Goal: Task Accomplishment & Management: Use online tool/utility

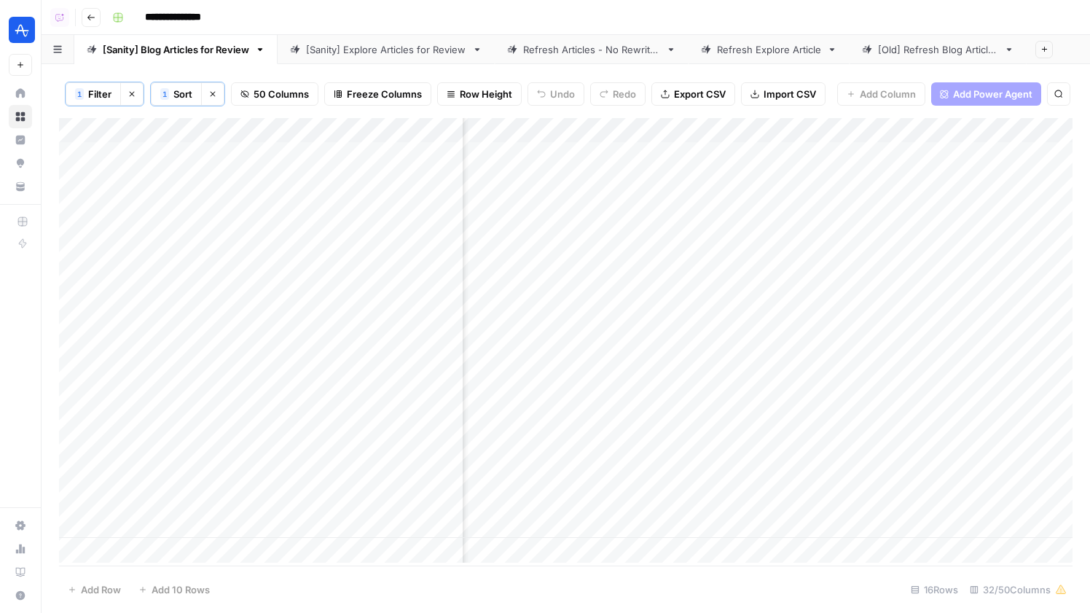
scroll to position [0, 1249]
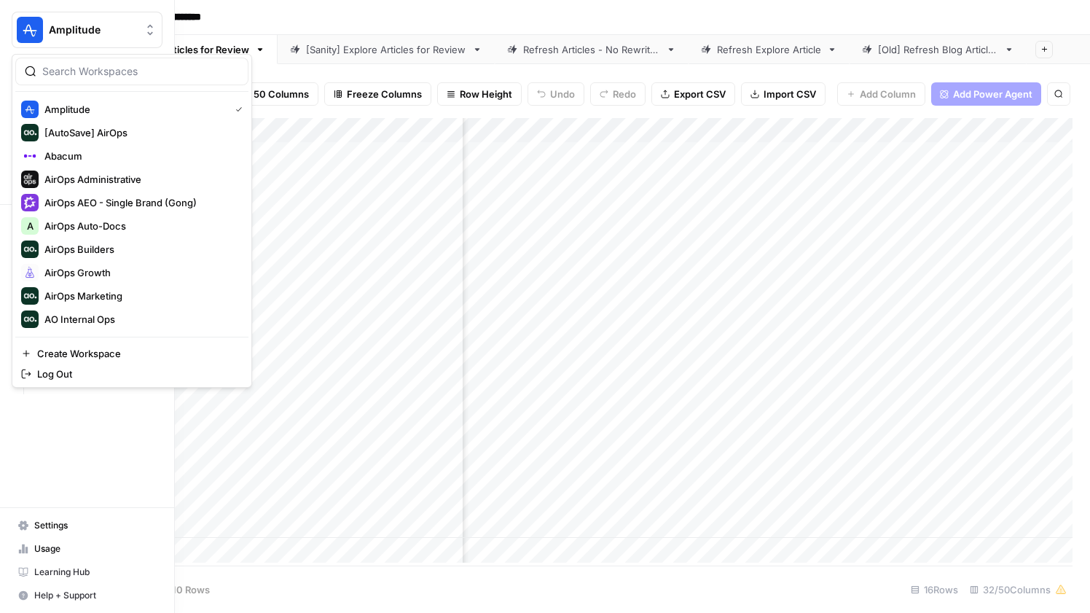
click at [19, 30] on img "Workspace: Amplitude" at bounding box center [30, 30] width 26 height 26
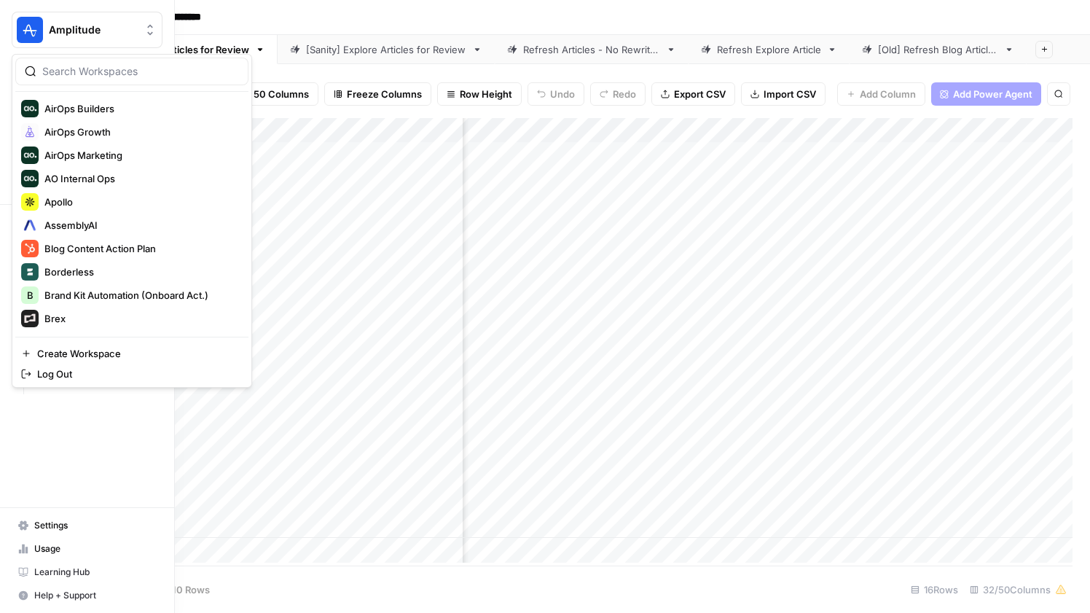
scroll to position [145, 0]
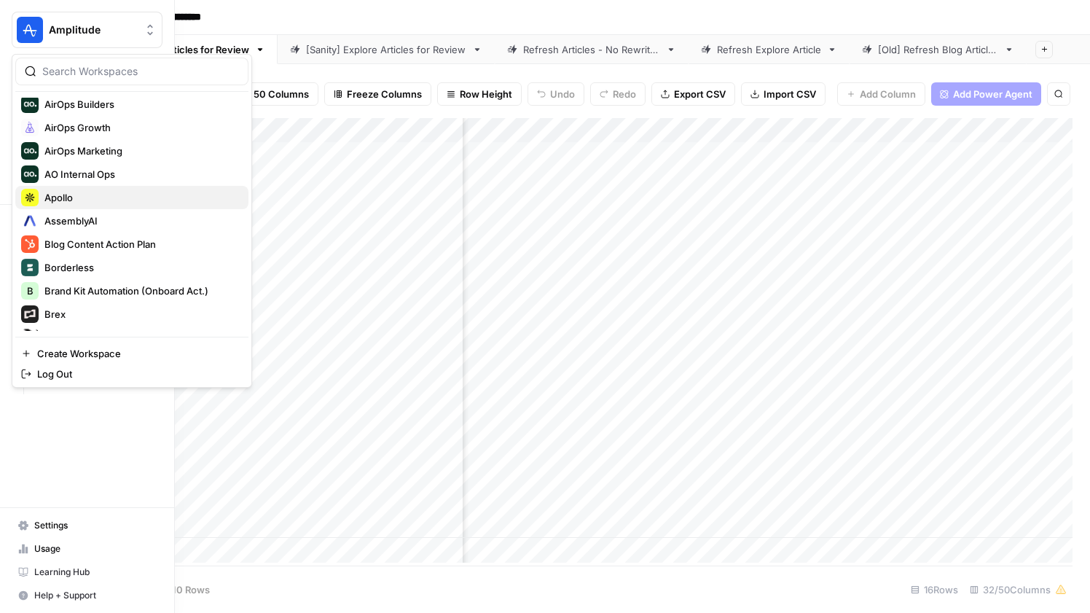
click at [102, 197] on span "Apollo" at bounding box center [140, 197] width 192 height 15
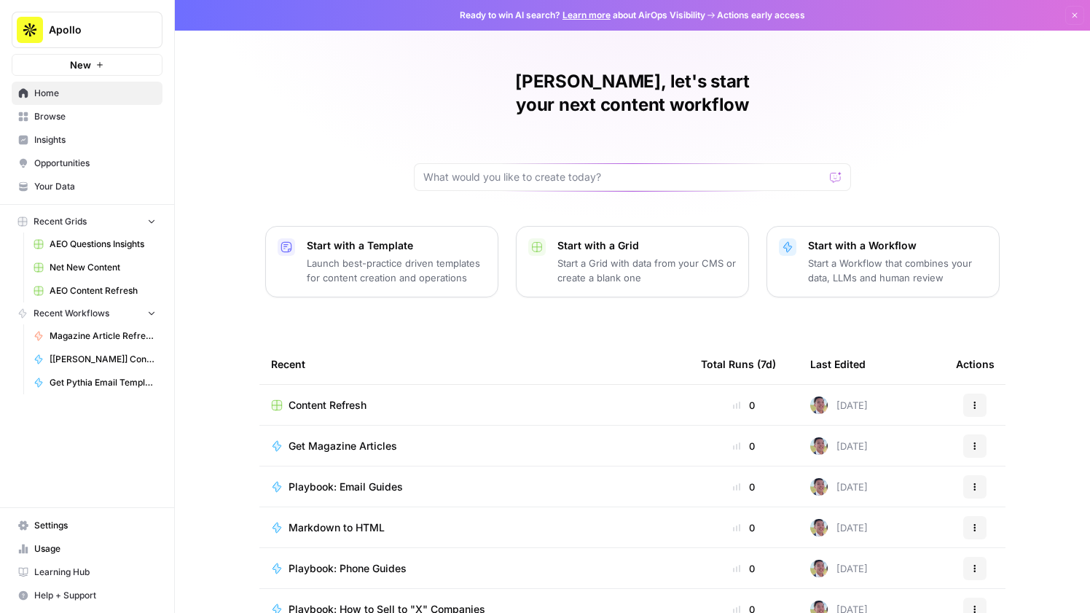
click at [97, 34] on span "Apollo" at bounding box center [93, 30] width 88 height 15
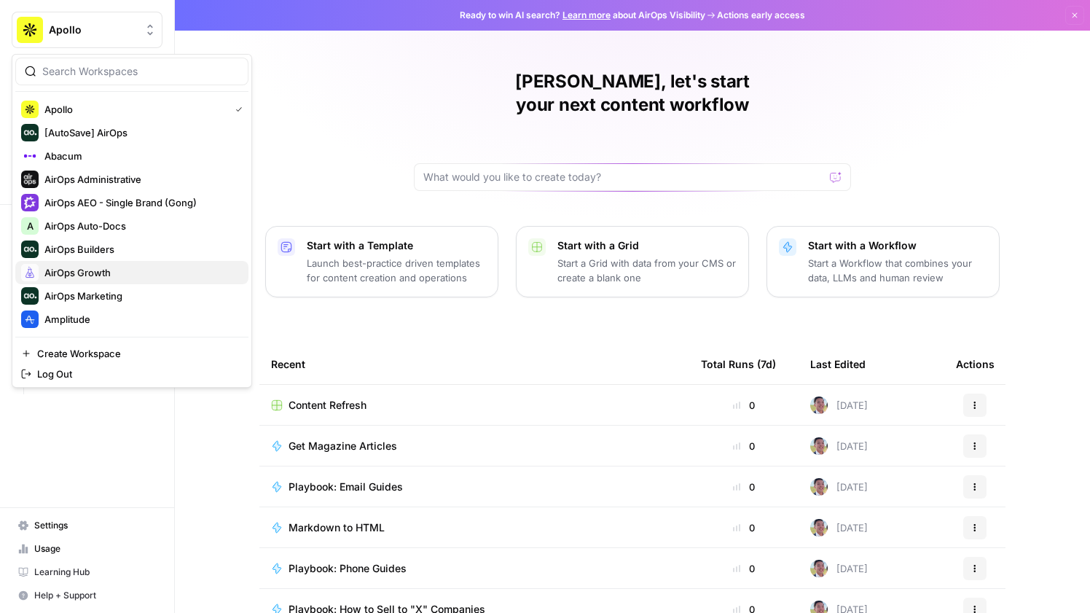
click at [129, 269] on span "AirOps Growth" at bounding box center [140, 272] width 192 height 15
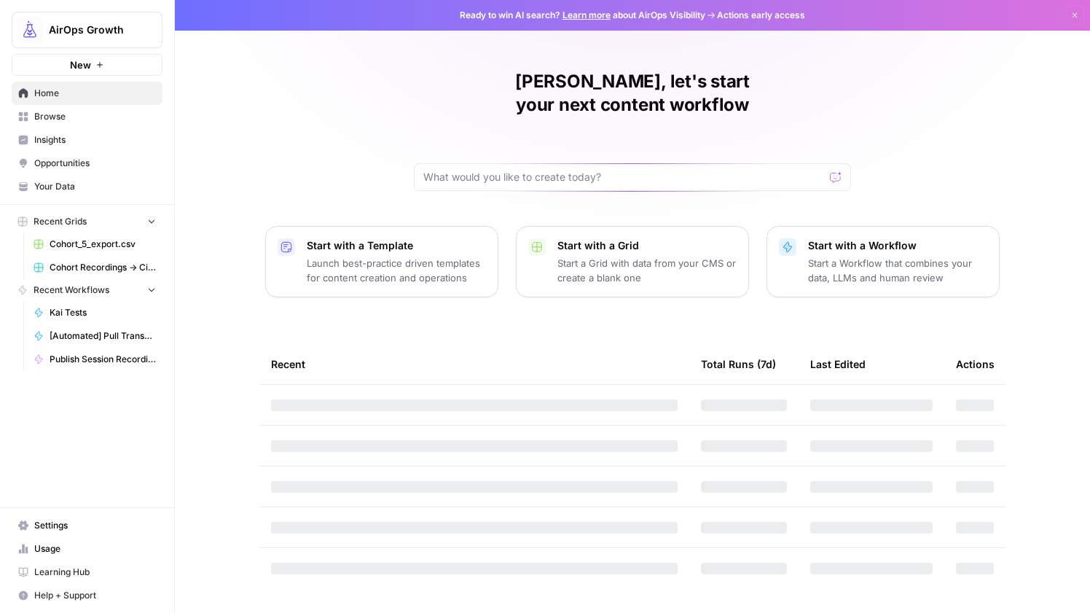
click at [82, 120] on span "Browse" at bounding box center [95, 116] width 122 height 13
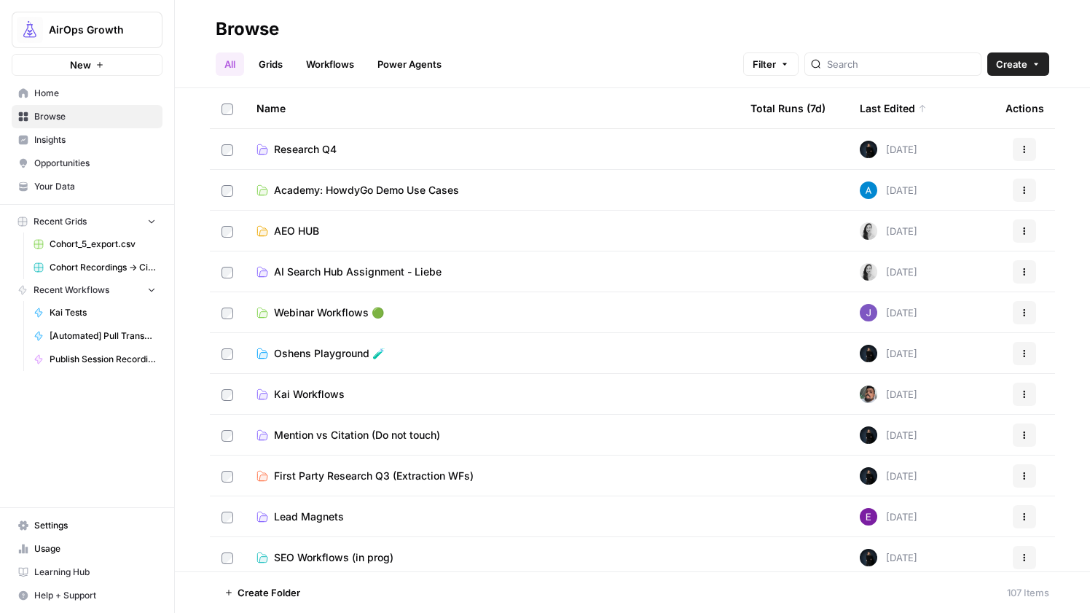
click at [267, 58] on link "Grids" at bounding box center [271, 63] width 42 height 23
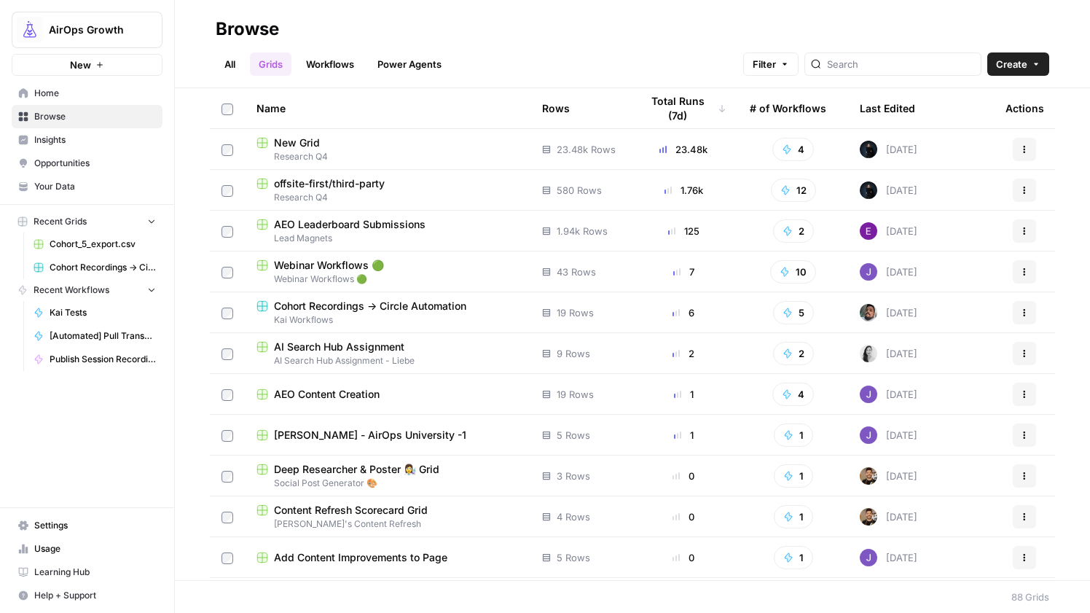
click at [243, 56] on link "All" at bounding box center [230, 63] width 28 height 23
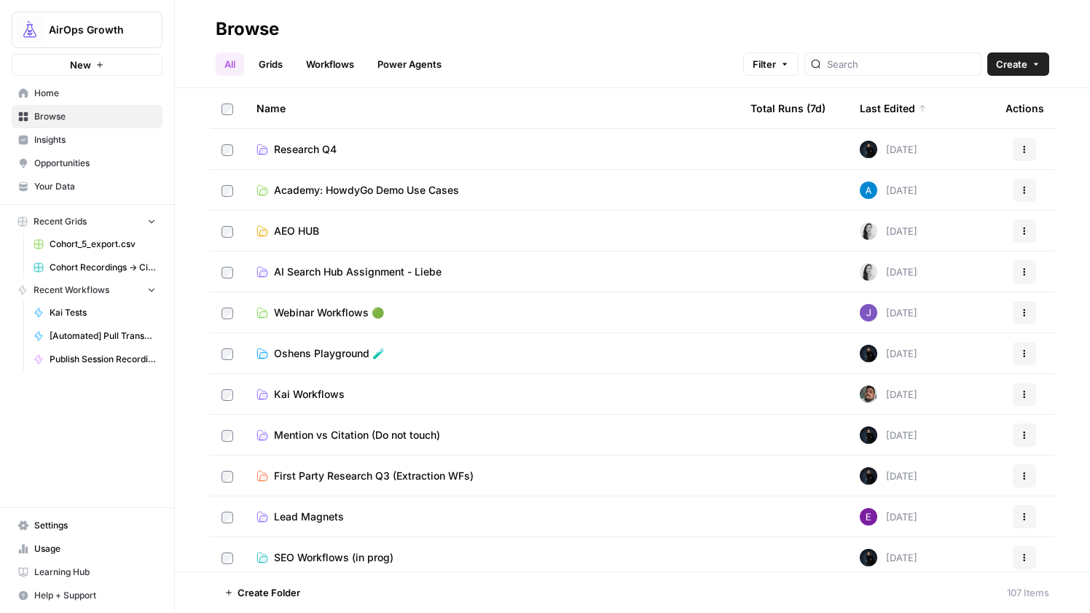
click at [301, 391] on span "Kai Workflows" at bounding box center [309, 394] width 71 height 15
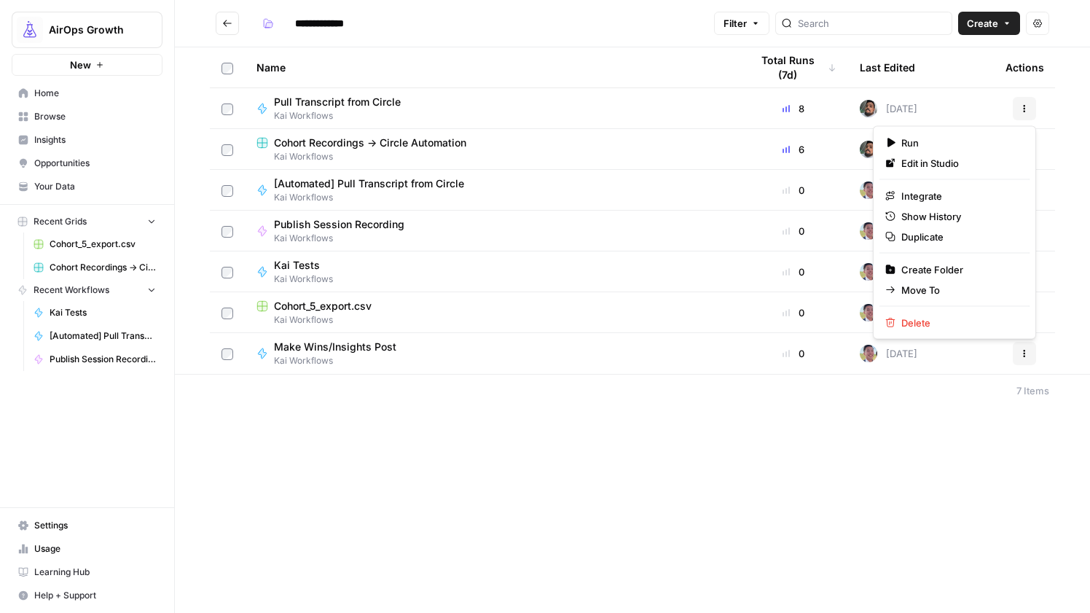
click at [1023, 111] on icon "button" at bounding box center [1024, 108] width 9 height 9
click at [955, 243] on span "Duplicate" at bounding box center [959, 236] width 117 height 15
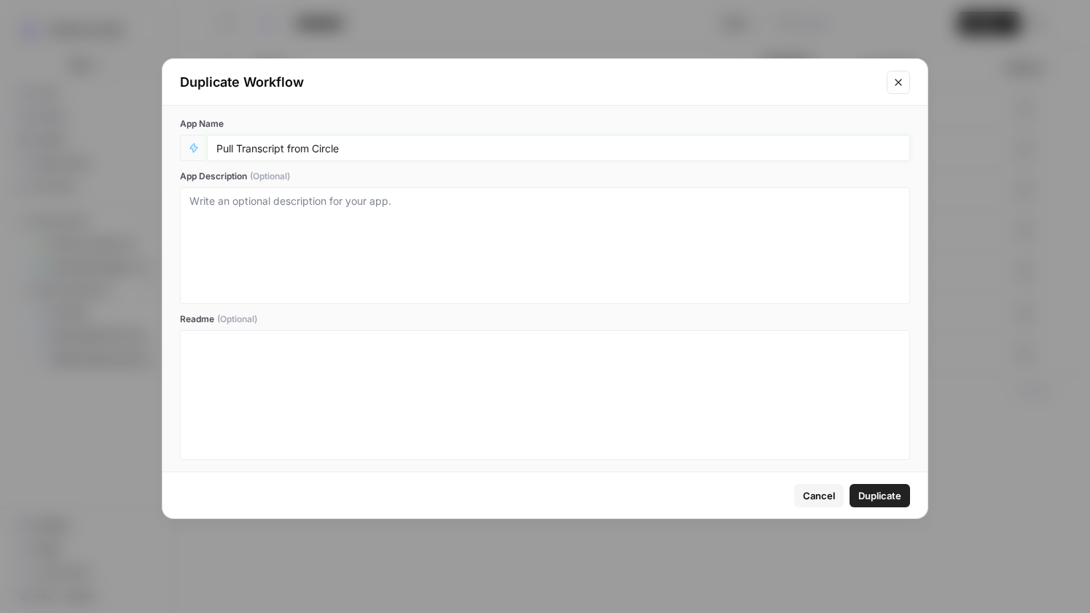
click at [423, 150] on input "Pull Transcript from Circle" at bounding box center [558, 147] width 684 height 13
click at [215, 142] on div "Pull Transcript from Circle" at bounding box center [558, 148] width 703 height 26
click at [219, 150] on input "Pull Transcript from Circle" at bounding box center [558, 147] width 684 height 13
click at [219, 148] on input "Pull Transcript from Circle" at bounding box center [558, 147] width 684 height 13
type input "[Webhook] Pull Transcript from Circle"
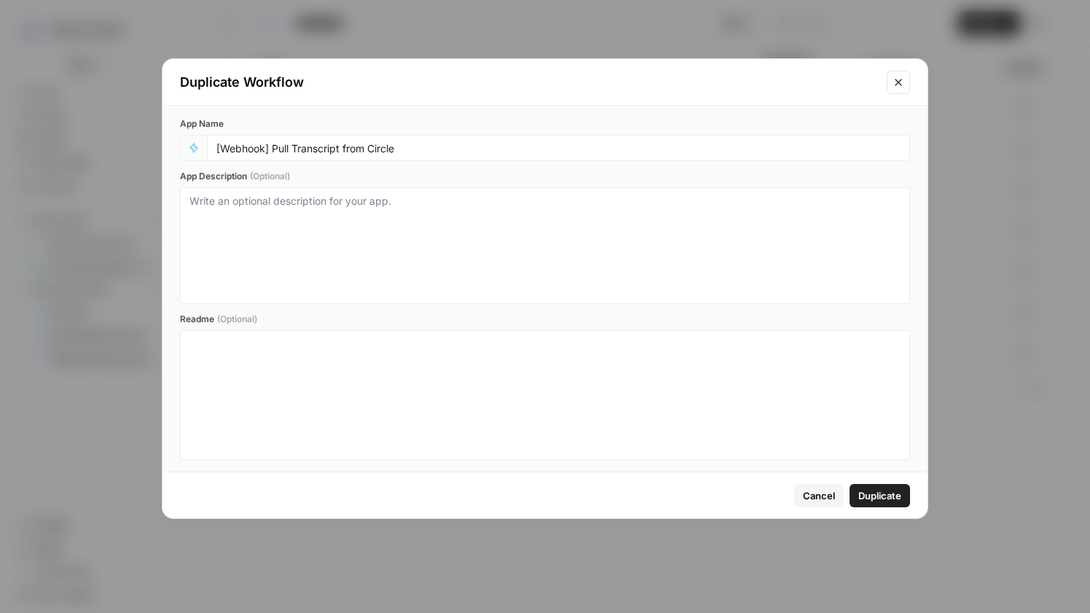
click at [876, 487] on button "Duplicate" at bounding box center [879, 495] width 60 height 23
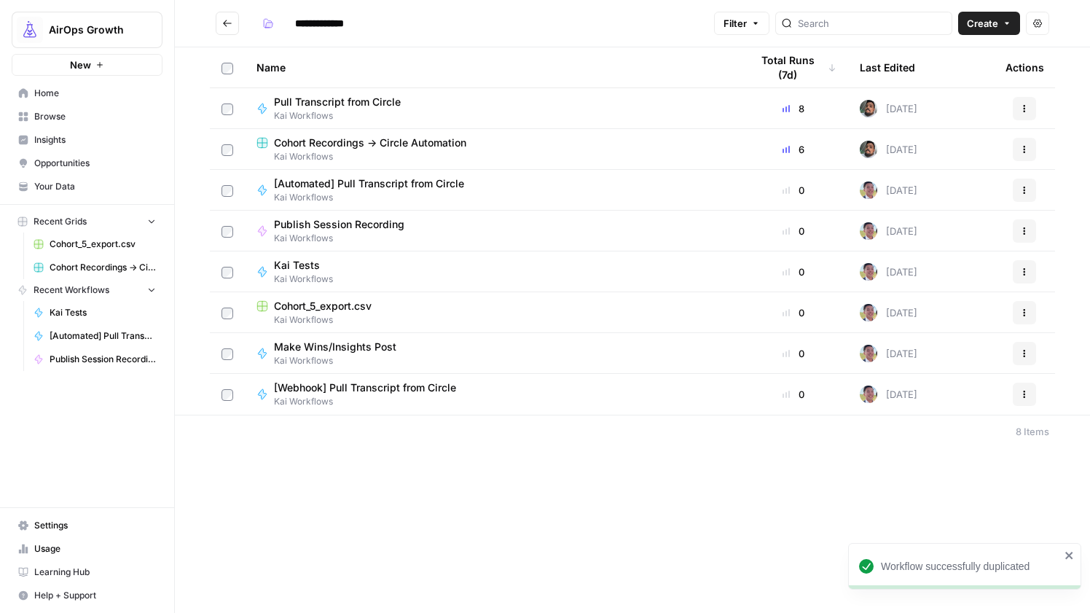
click at [358, 381] on span "[Webhook] Pull Transcript from Circle" at bounding box center [365, 387] width 182 height 15
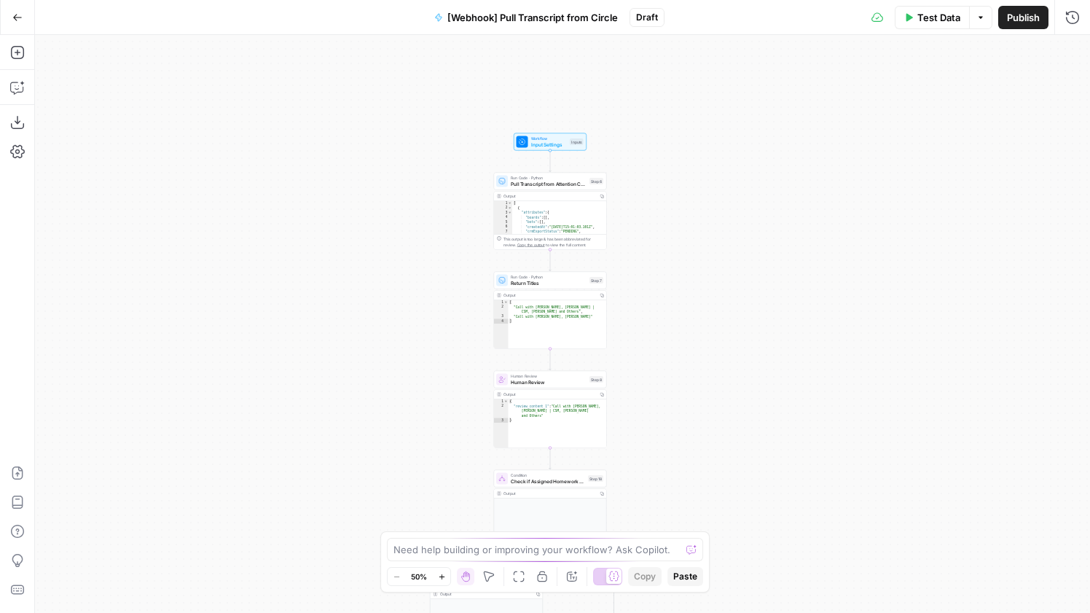
click at [592, 185] on div "Run Code · Python Pull Transcript from Attention Conversation ID Step 6 Copy st…" at bounding box center [549, 181] width 107 height 12
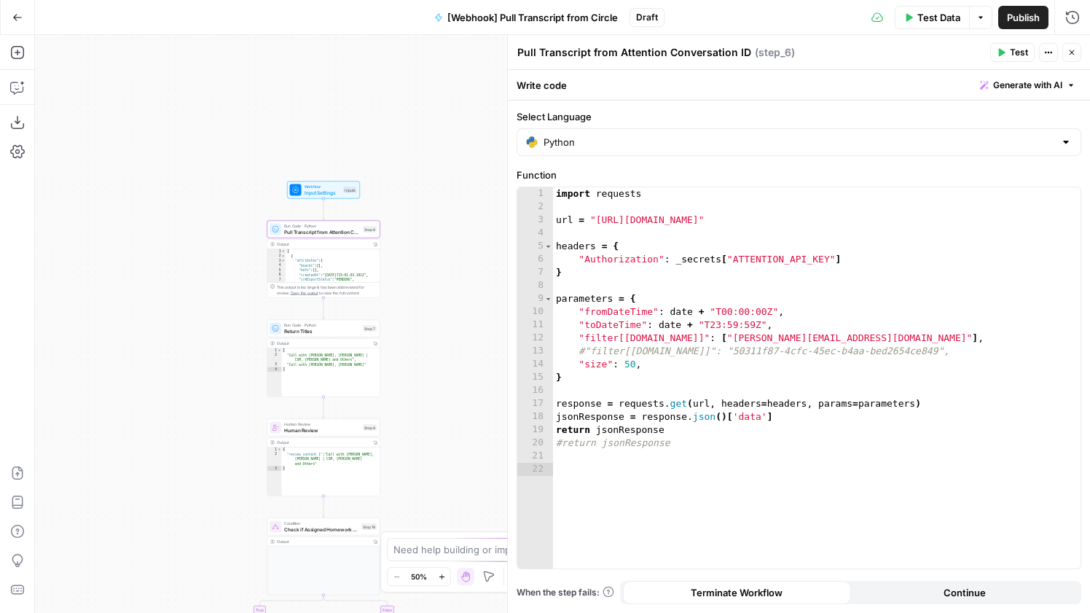
drag, startPoint x: 426, startPoint y: 174, endPoint x: 200, endPoint y: 222, distance: 231.6
click at [200, 222] on div "true false Workflow Input Settings Inputs Run Code · Python Pull Transcript fro…" at bounding box center [562, 324] width 1055 height 578
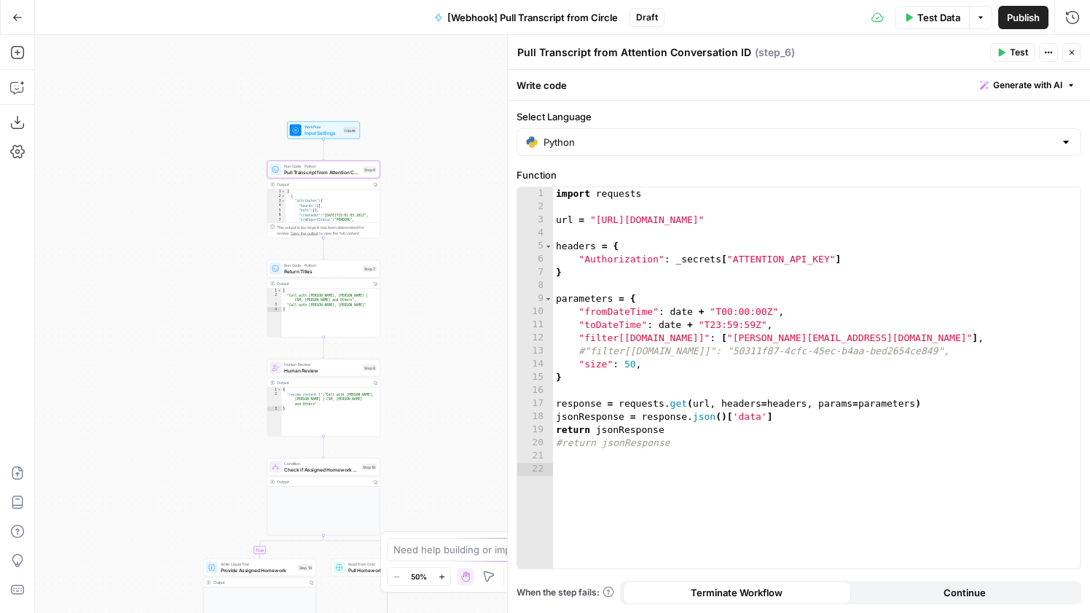
drag, startPoint x: 209, startPoint y: 283, endPoint x: 204, endPoint y: 101, distance: 182.2
click at [204, 101] on div "true false Workflow Input Settings Inputs Run Code · Python Pull Transcript fro…" at bounding box center [562, 324] width 1055 height 578
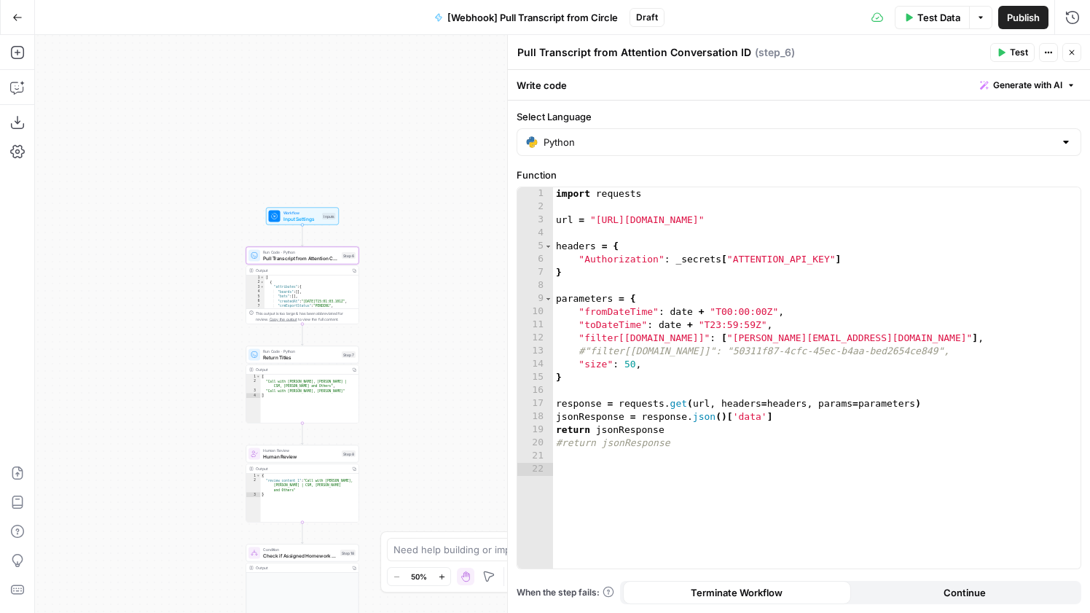
drag, startPoint x: 222, startPoint y: 169, endPoint x: 206, endPoint y: 378, distance: 209.7
click at [206, 378] on div "true false Workflow Input Settings Inputs Run Code · Python Pull Transcript fro…" at bounding box center [562, 324] width 1055 height 578
click at [305, 215] on span "Input Settings" at bounding box center [301, 218] width 36 height 7
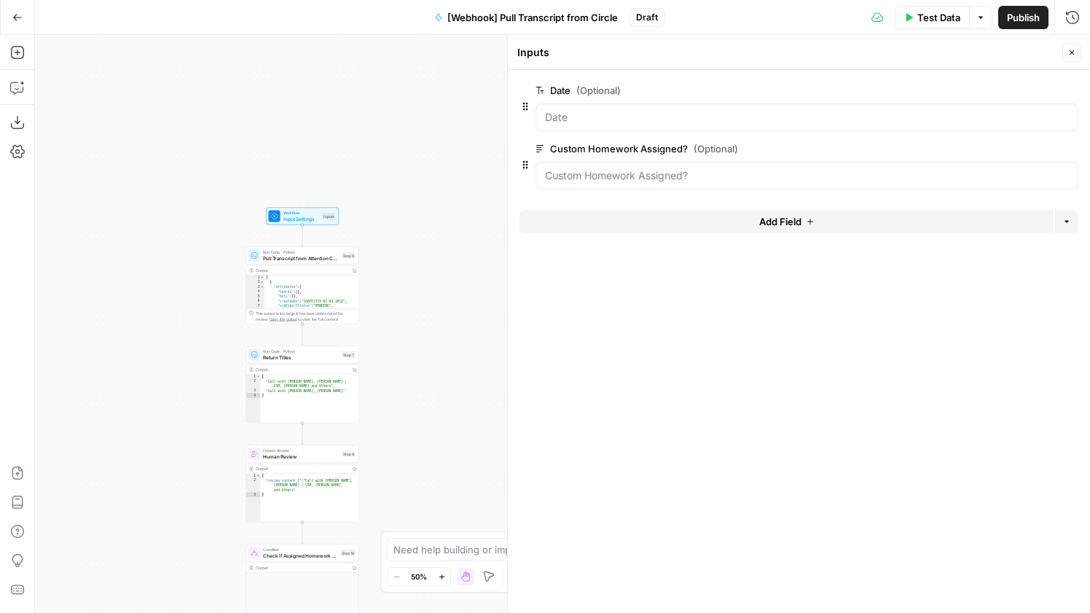
click at [284, 215] on span "Input Settings" at bounding box center [301, 218] width 36 height 7
click at [724, 219] on button "Add Field" at bounding box center [786, 221] width 534 height 23
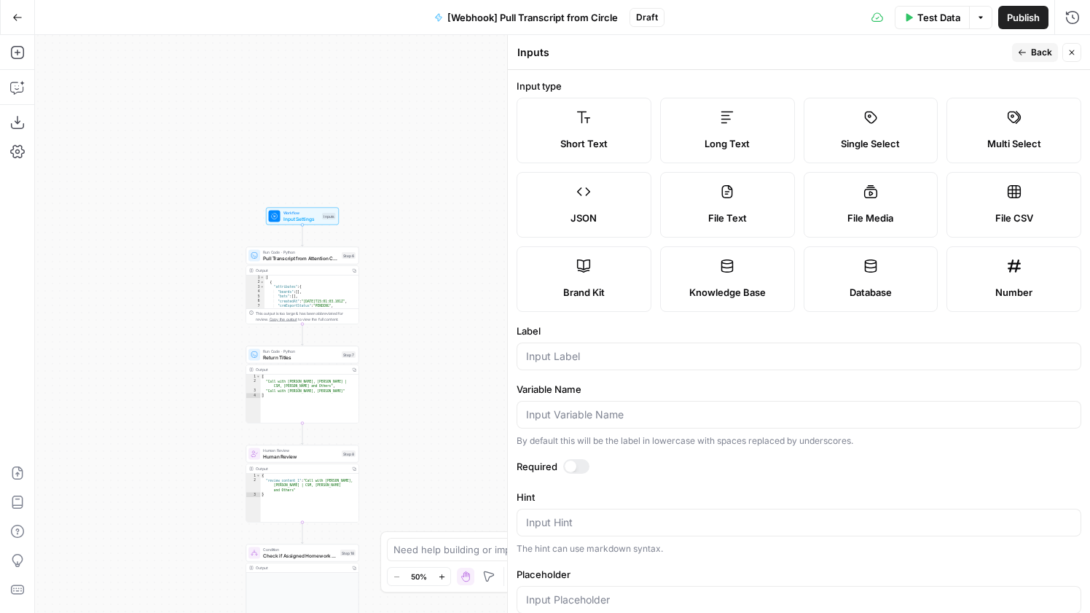
click at [619, 209] on label "JSON" at bounding box center [584, 205] width 135 height 66
click at [587, 355] on input "Label" at bounding box center [799, 356] width 546 height 15
drag, startPoint x: 596, startPoint y: 359, endPoint x: 506, endPoint y: 359, distance: 90.3
click at [507, 359] on div "Inputs Inputs Back Close Input type Short Text Long Text Single Select Multi Se…" at bounding box center [798, 324] width 583 height 578
type input "input"
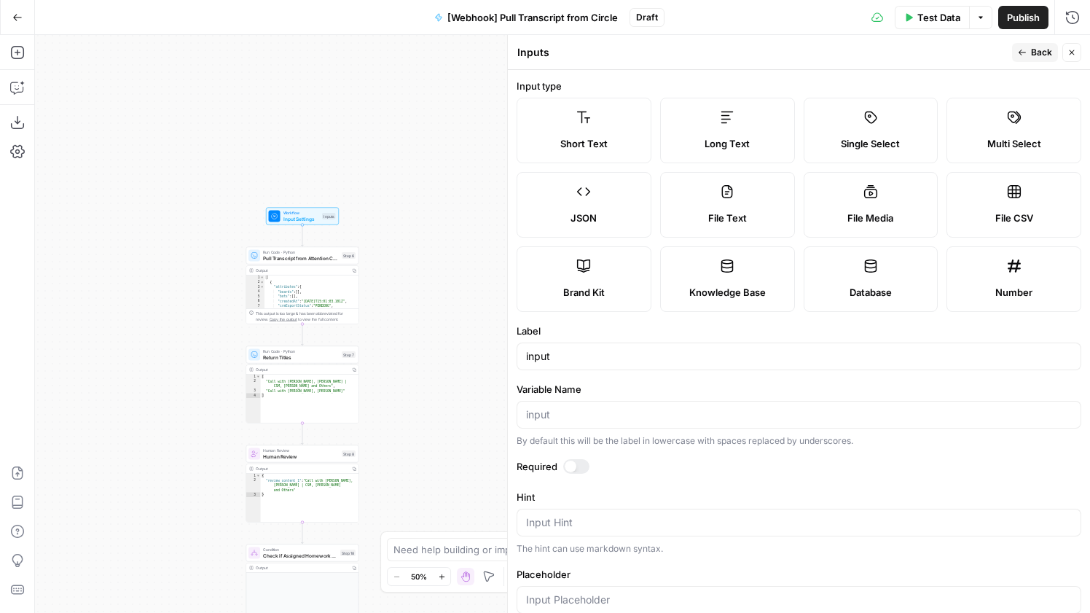
click at [1034, 47] on span "Back" at bounding box center [1041, 52] width 21 height 13
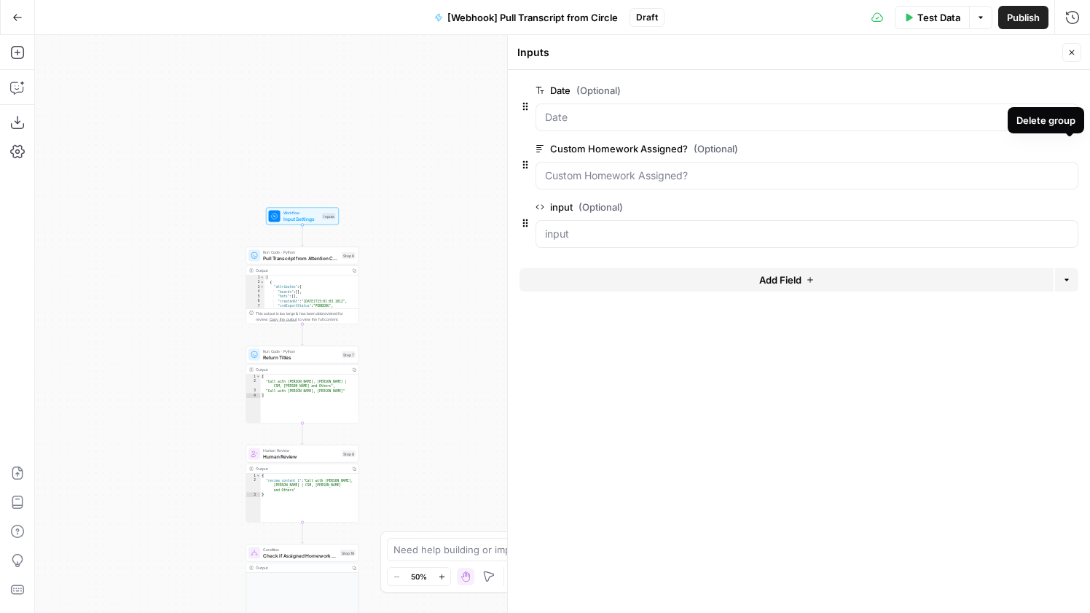
click at [1067, 149] on icon "button" at bounding box center [1070, 149] width 8 height 8
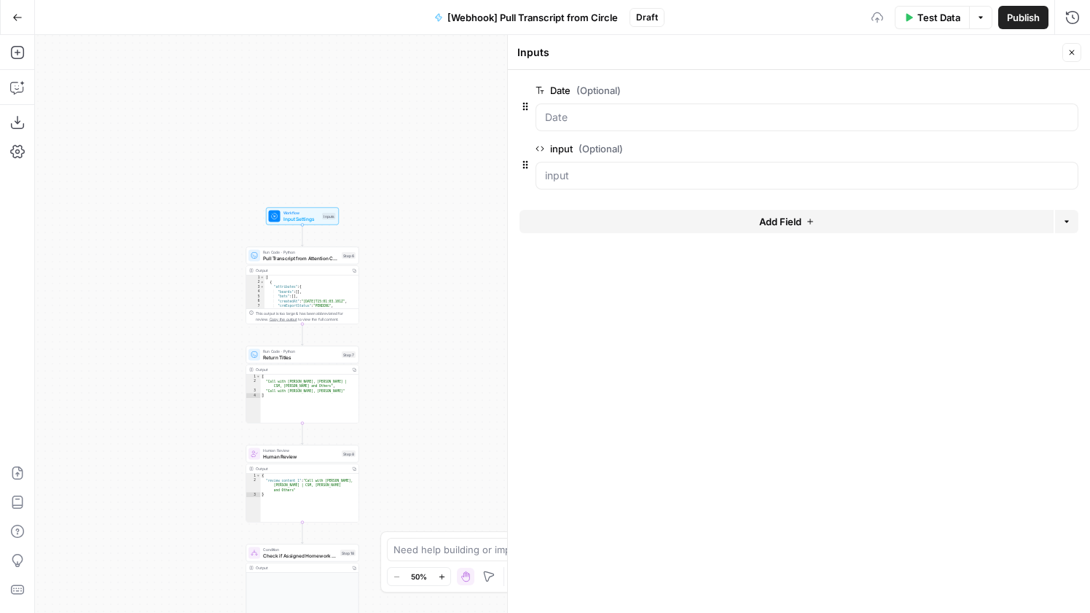
click at [1069, 92] on icon "button" at bounding box center [1070, 91] width 8 height 8
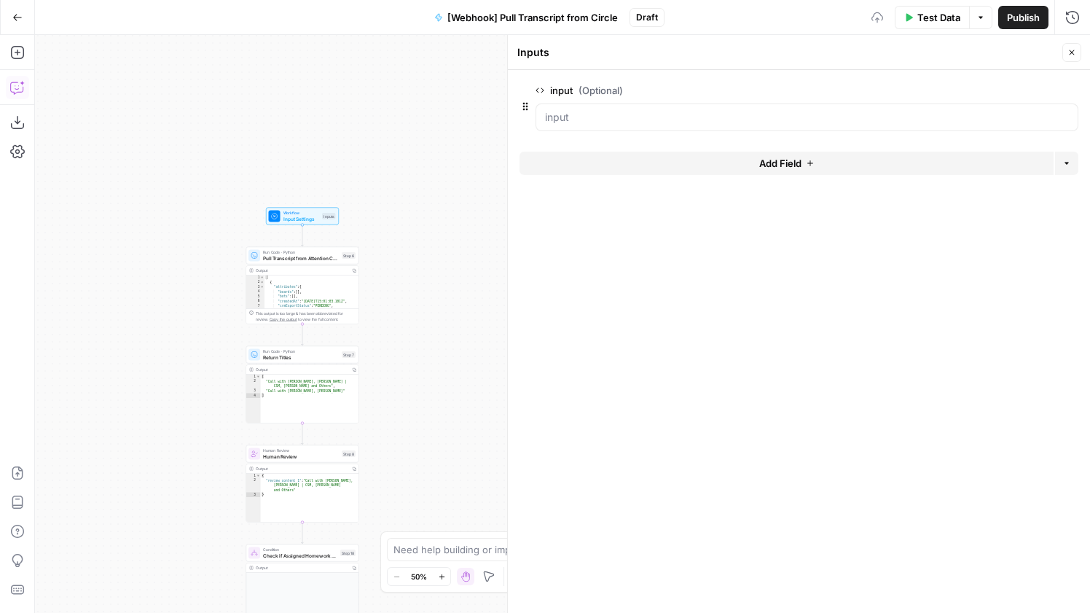
click at [16, 84] on icon "button" at bounding box center [17, 87] width 15 height 15
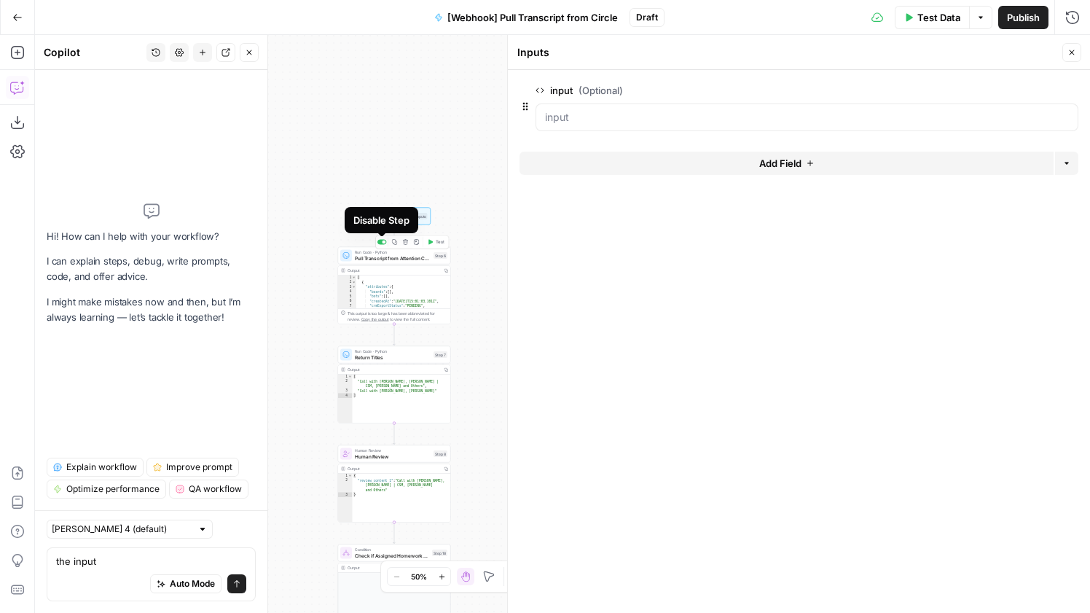
type textarea "the input"
click at [381, 240] on div at bounding box center [381, 242] width 9 height 5
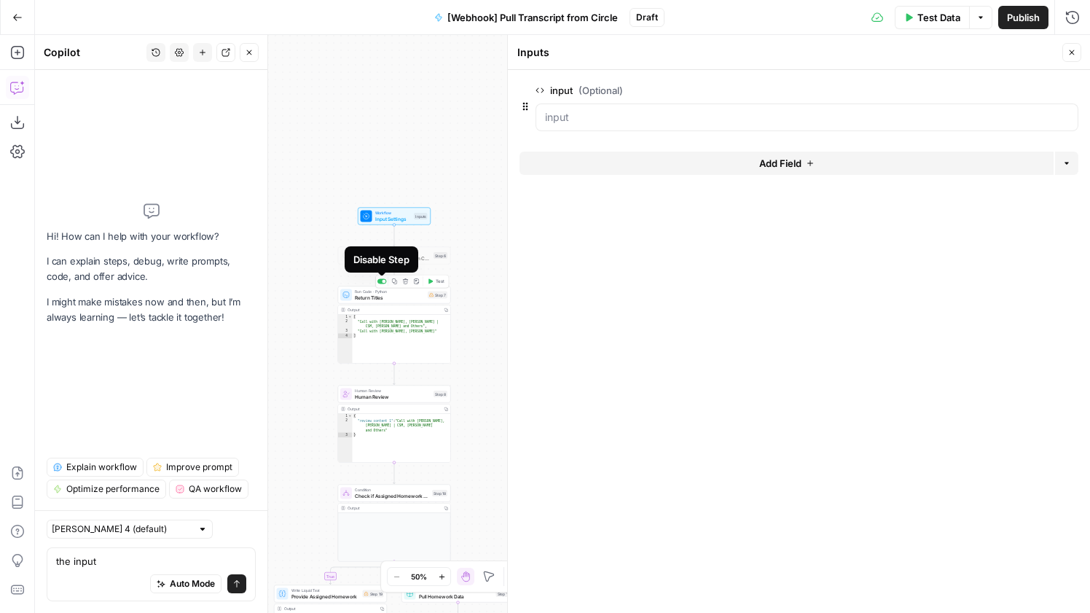
click at [382, 281] on div at bounding box center [384, 282] width 4 height 4
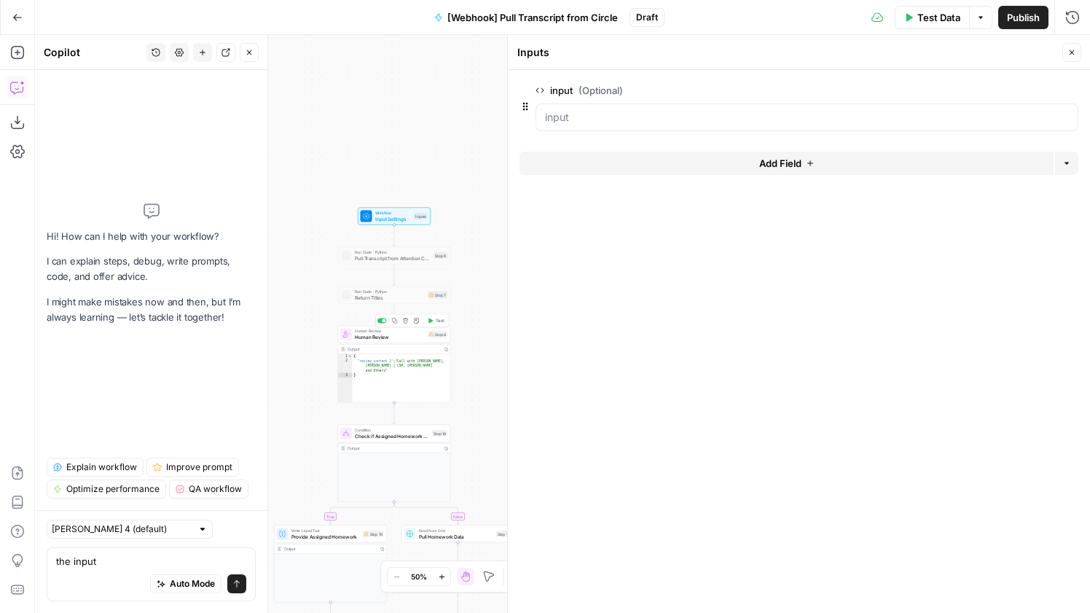
click at [380, 323] on div "Copy step Delete step Add Note Test" at bounding box center [412, 320] width 74 height 13
click at [381, 321] on div at bounding box center [381, 320] width 9 height 5
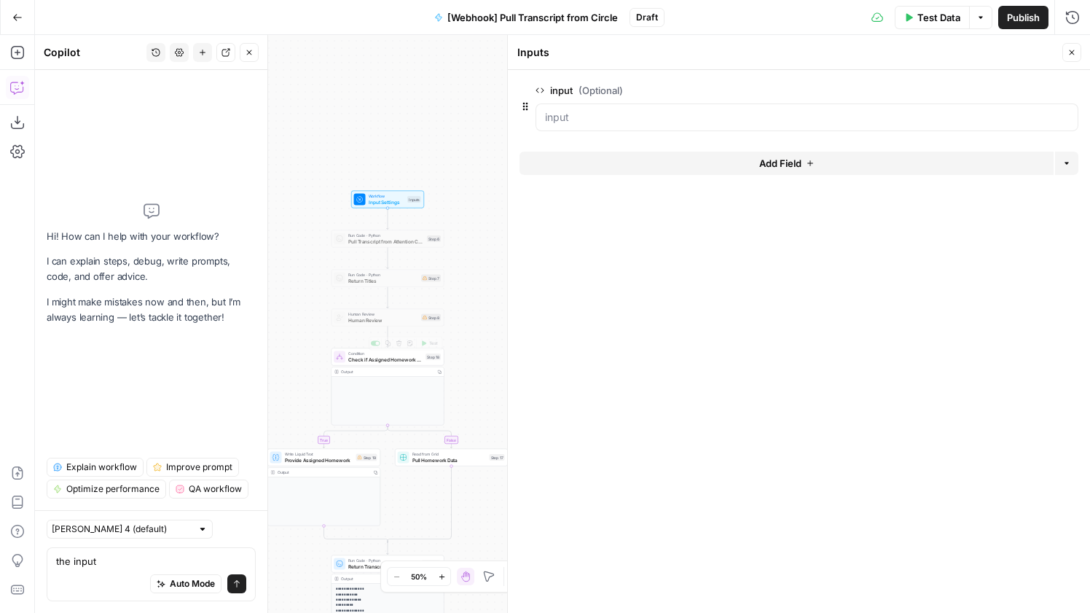
click at [377, 358] on span "Check if Assigned Homework Provided" at bounding box center [385, 359] width 74 height 7
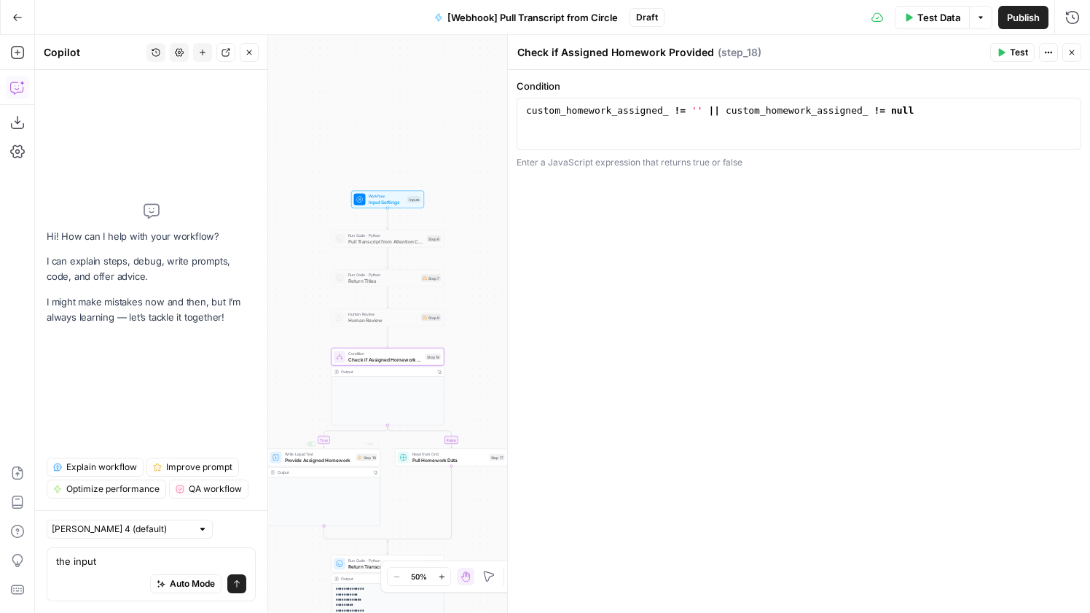
click at [324, 465] on div "Write Liquid Text Provide Assigned Homework Step 19 Copy step Delete step Add N…" at bounding box center [323, 457] width 113 height 17
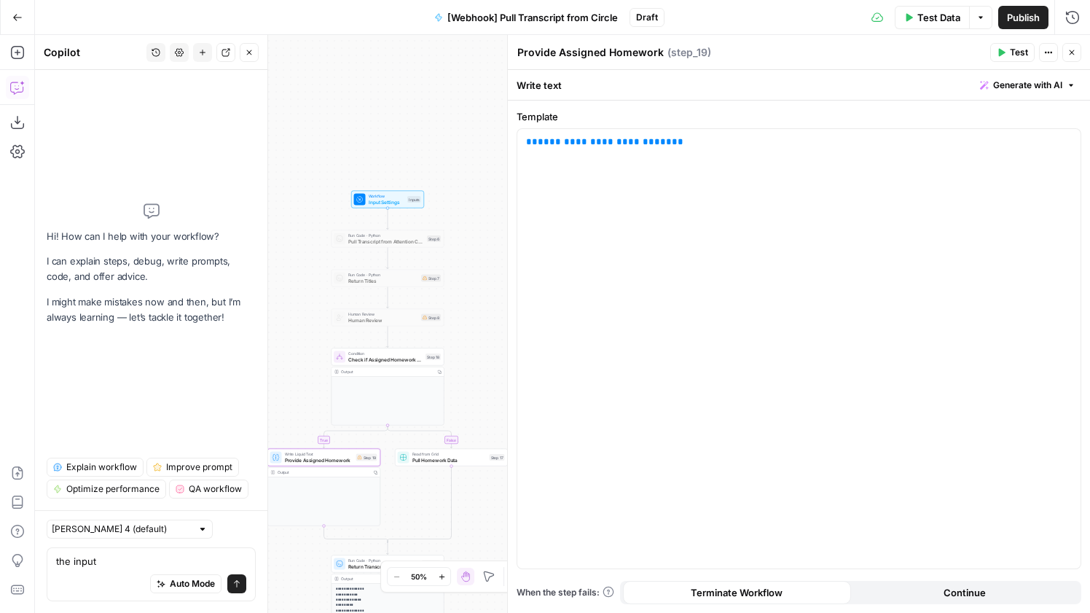
click at [378, 358] on span "Check if Assigned Homework Provided" at bounding box center [385, 359] width 74 height 7
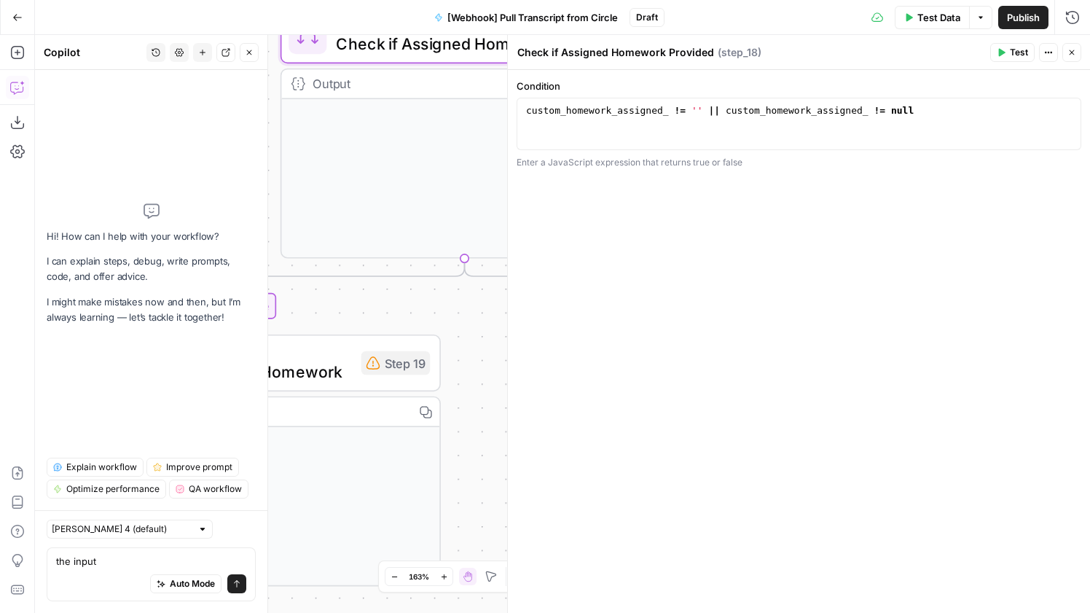
click at [1071, 51] on icon "button" at bounding box center [1071, 52] width 5 height 5
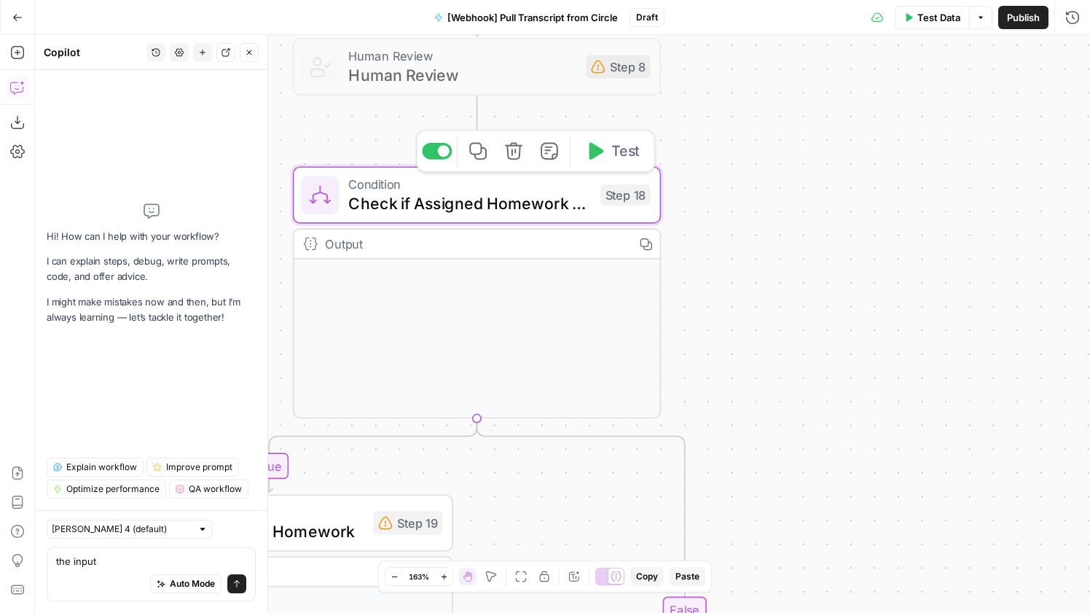
click at [431, 154] on div at bounding box center [437, 151] width 30 height 17
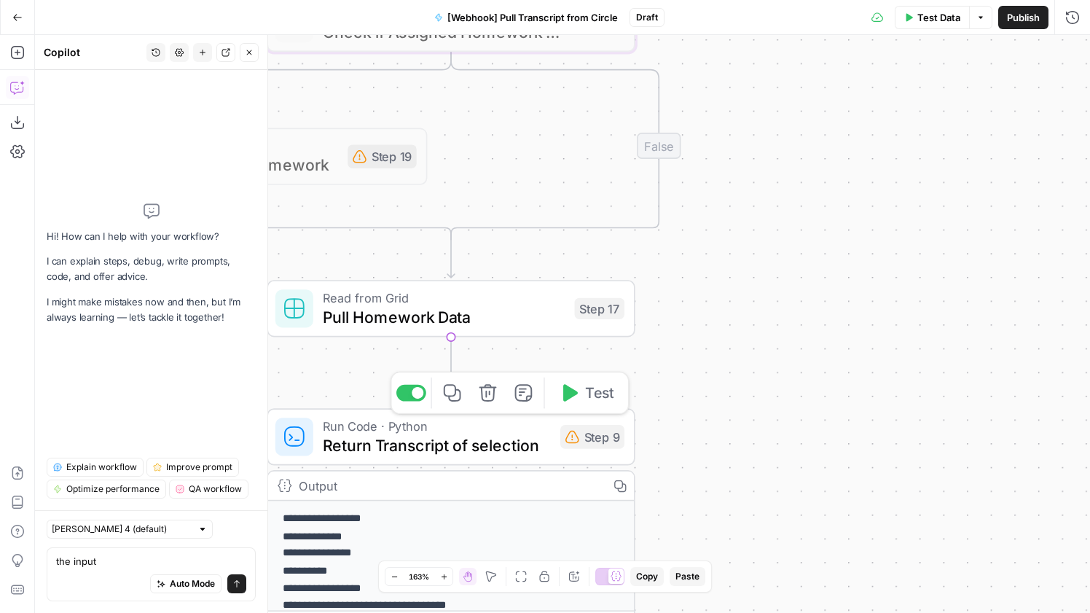
click at [488, 447] on span "Return Transcript of selection" at bounding box center [437, 445] width 228 height 24
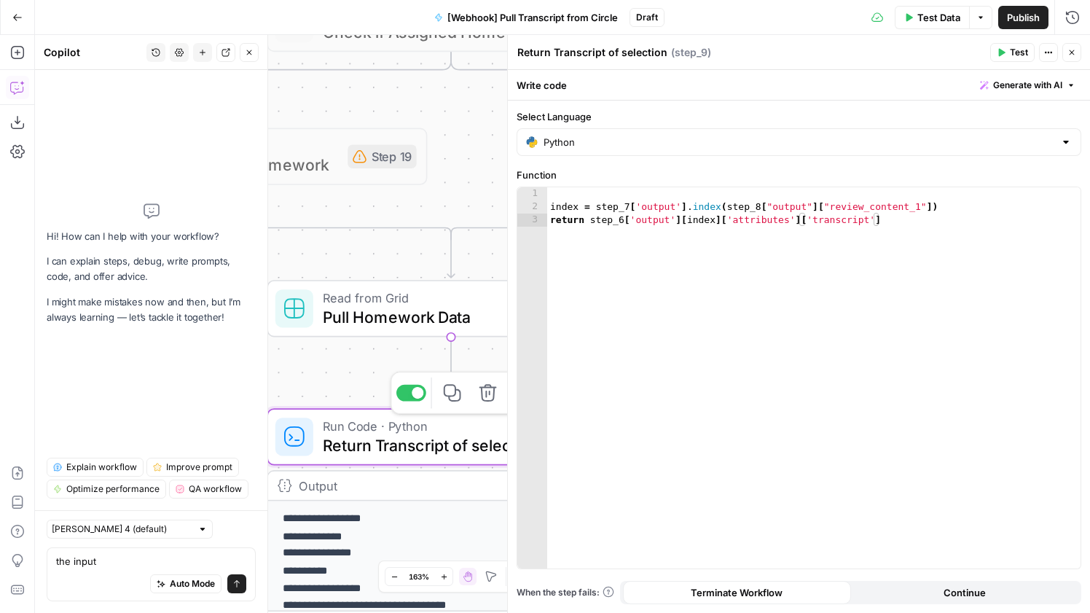
click at [408, 391] on div at bounding box center [411, 393] width 30 height 17
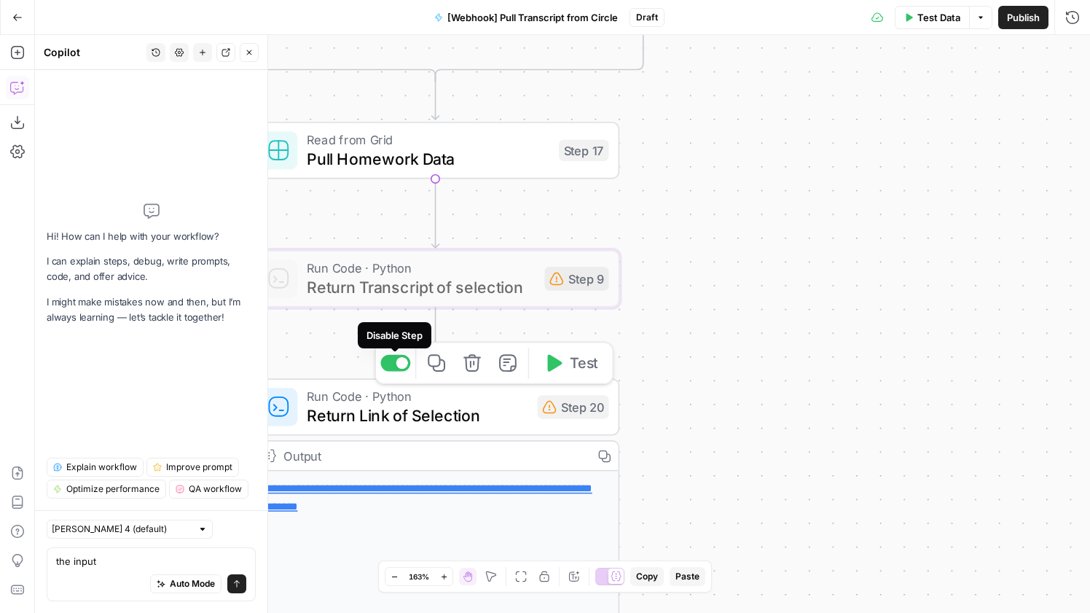
click at [390, 367] on div at bounding box center [395, 363] width 30 height 17
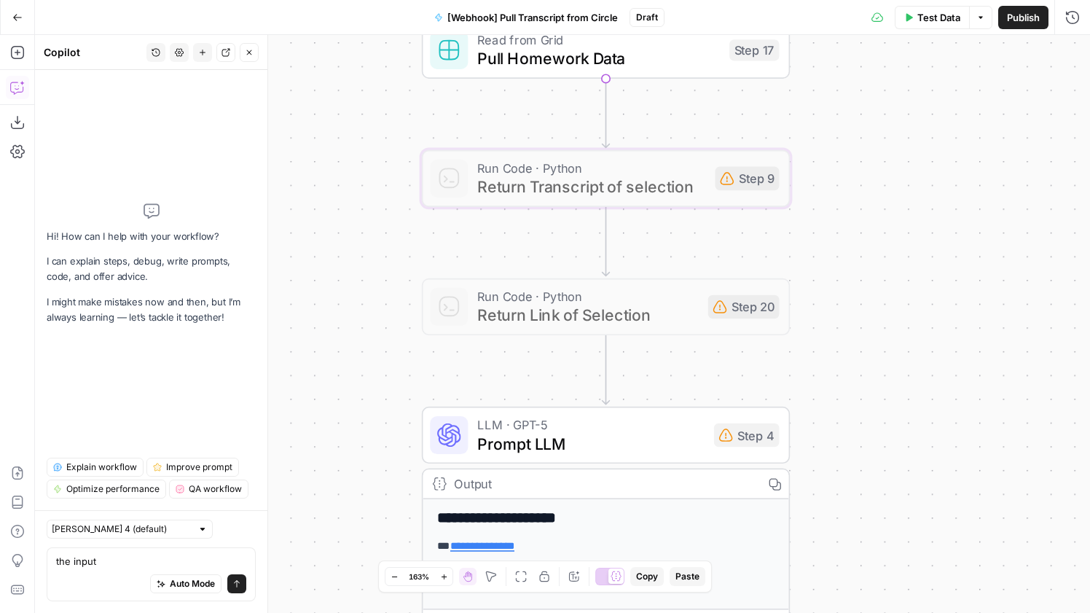
click at [469, 433] on div "LLM · GPT-5 Prompt LLM Step 4 Copy step Delete step Add Note Test" at bounding box center [604, 435] width 349 height 40
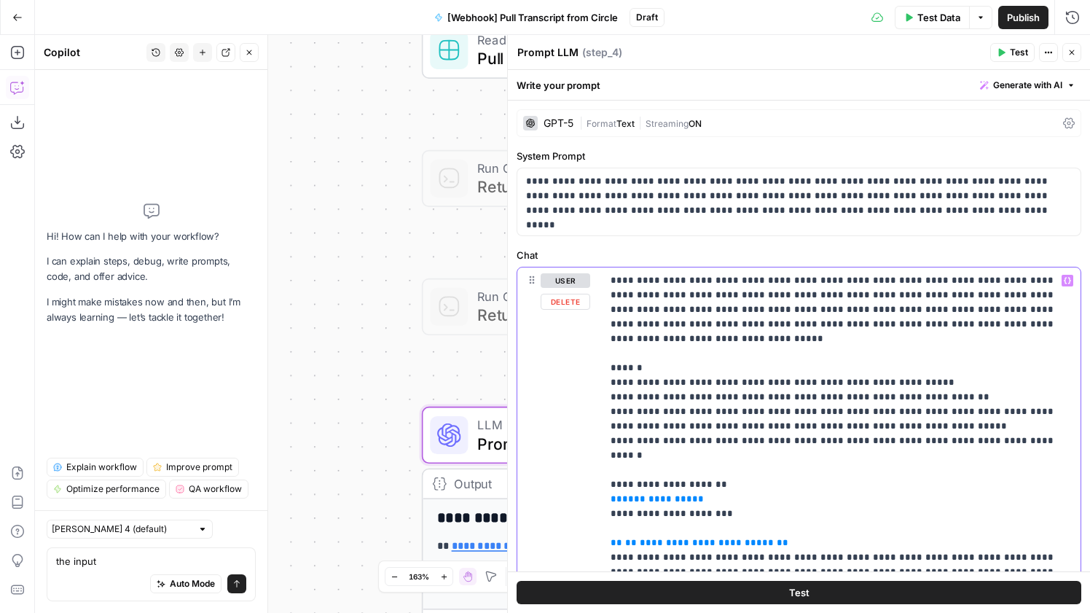
drag, startPoint x: 707, startPoint y: 470, endPoint x: 607, endPoint y: 476, distance: 100.0
click at [607, 476] on div "**********" at bounding box center [841, 564] width 479 height 594
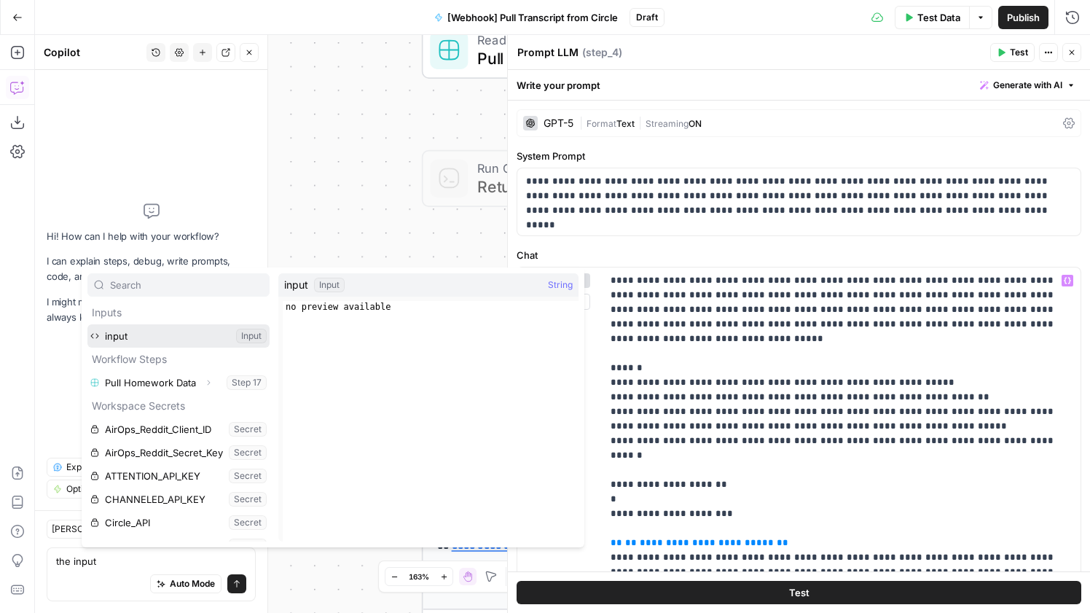
click at [145, 329] on button "Select variable input" at bounding box center [178, 335] width 182 height 23
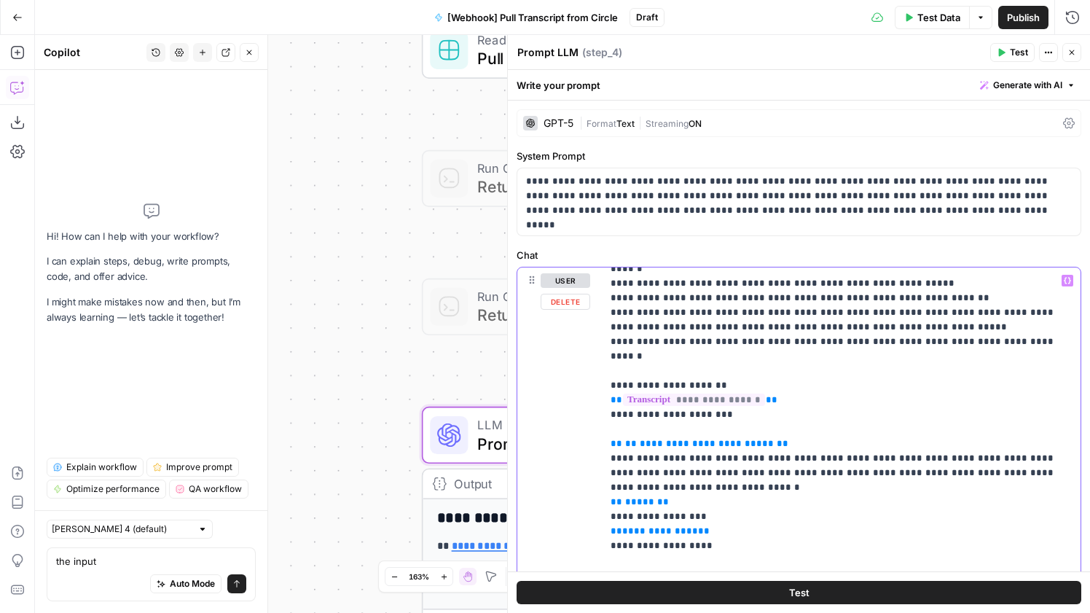
scroll to position [104, 0]
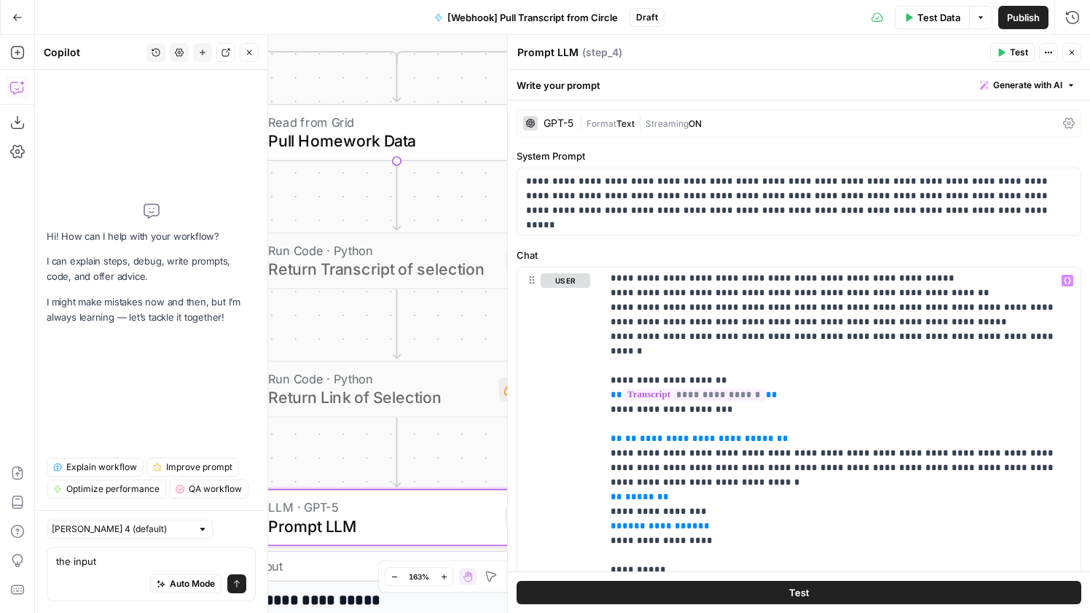
drag, startPoint x: 377, startPoint y: 294, endPoint x: 190, endPoint y: 349, distance: 194.3
click at [190, 349] on body "**********" at bounding box center [545, 306] width 1090 height 613
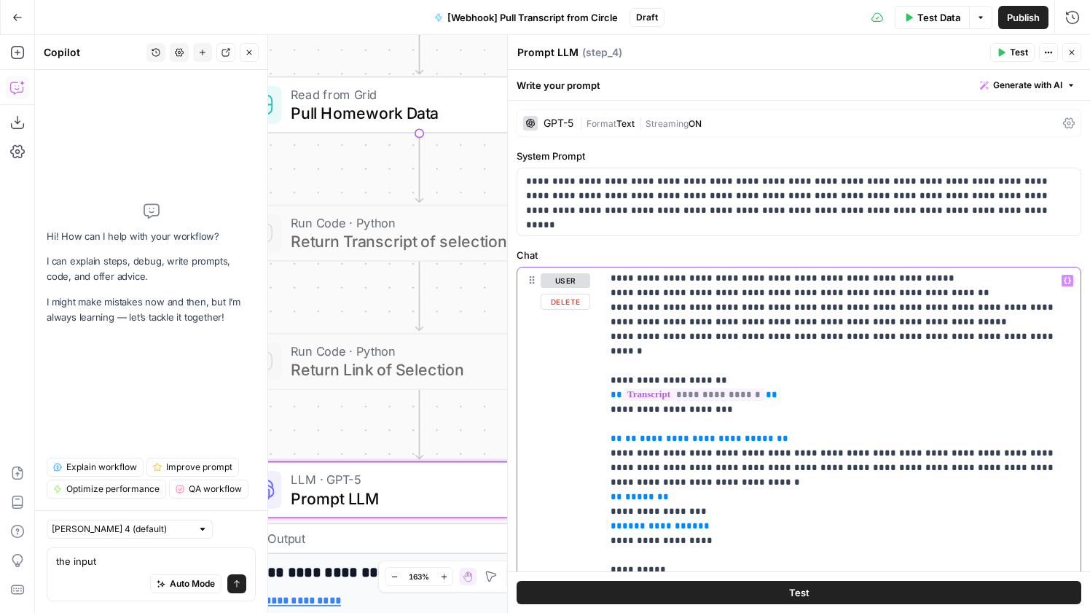
click at [649, 521] on span "**********" at bounding box center [660, 525] width 76 height 9
drag, startPoint x: 670, startPoint y: 465, endPoint x: 592, endPoint y: 409, distance: 95.6
click at [592, 409] on div "**********" at bounding box center [798, 581] width 563 height 628
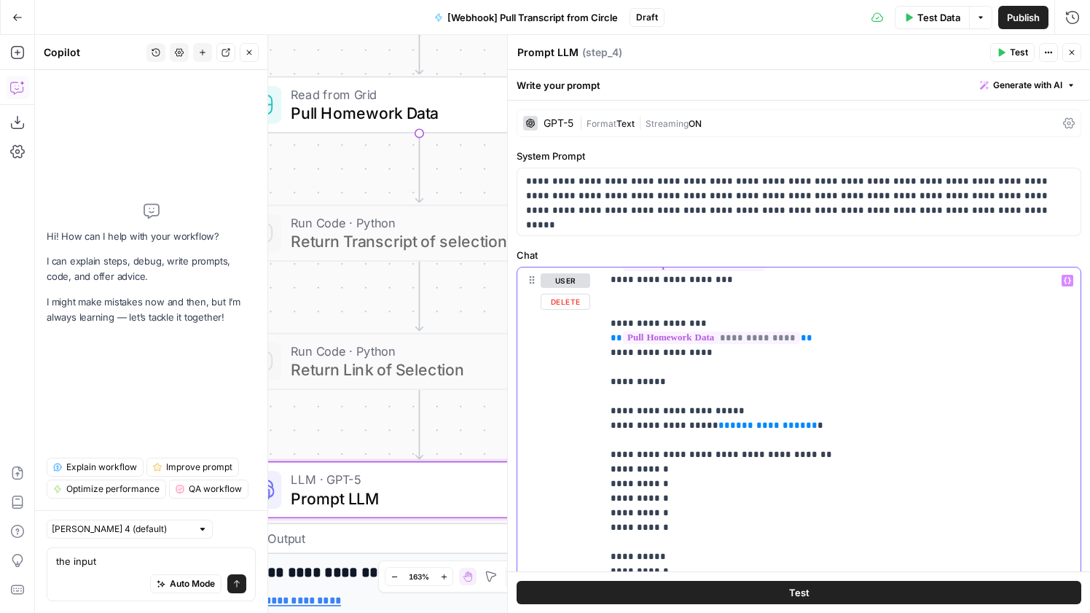
scroll to position [236, 0]
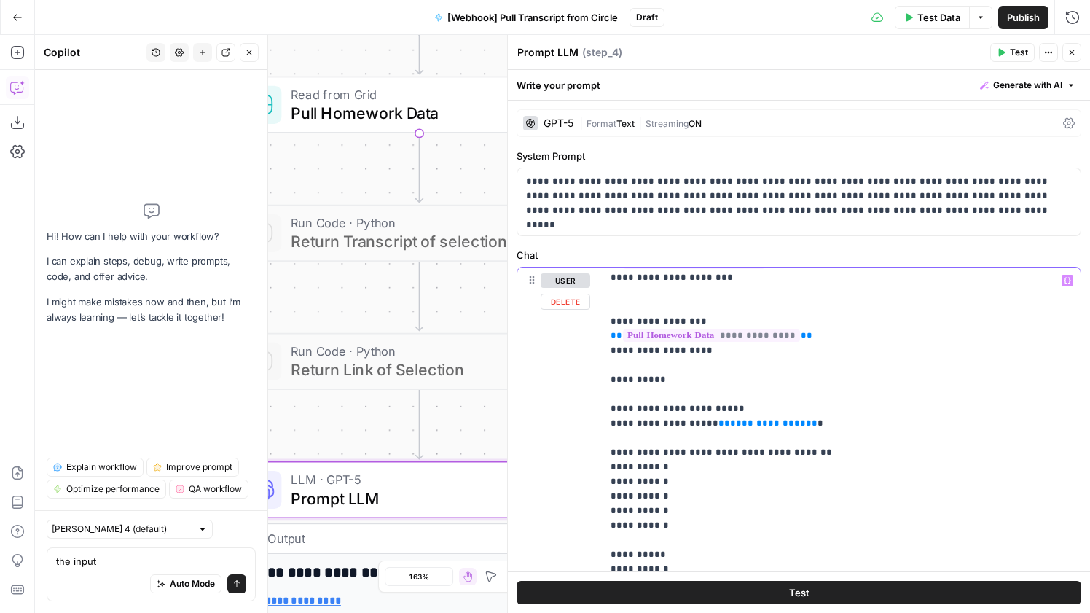
drag, startPoint x: 776, startPoint y: 398, endPoint x: 708, endPoint y: 397, distance: 67.8
click at [708, 397] on p "**********" at bounding box center [840, 620] width 461 height 1166
click at [710, 398] on p "**********" at bounding box center [840, 620] width 461 height 1166
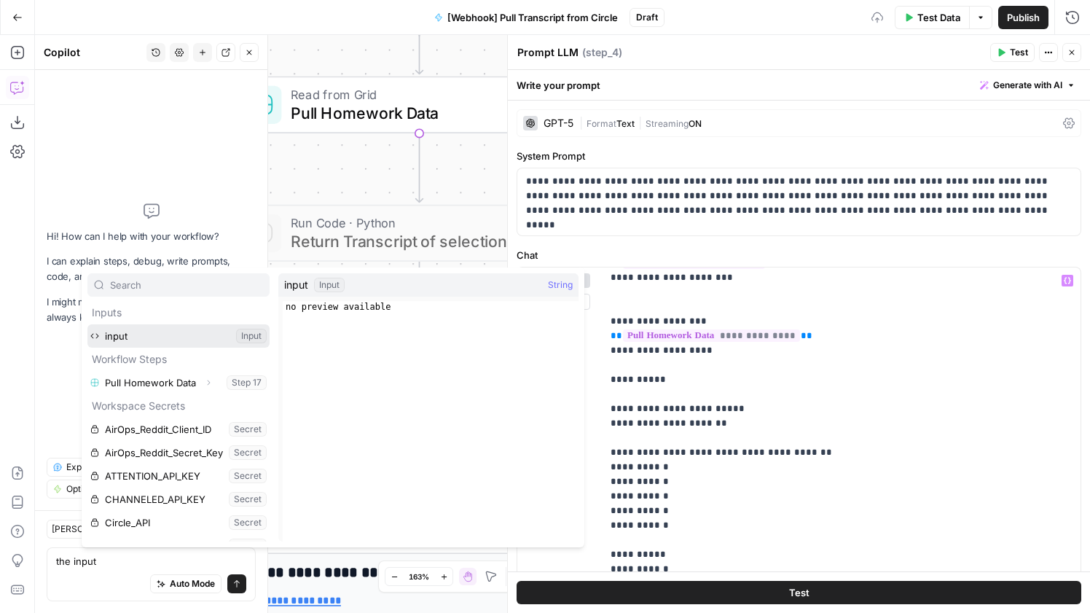
click at [125, 337] on button "Select variable input" at bounding box center [178, 335] width 182 height 23
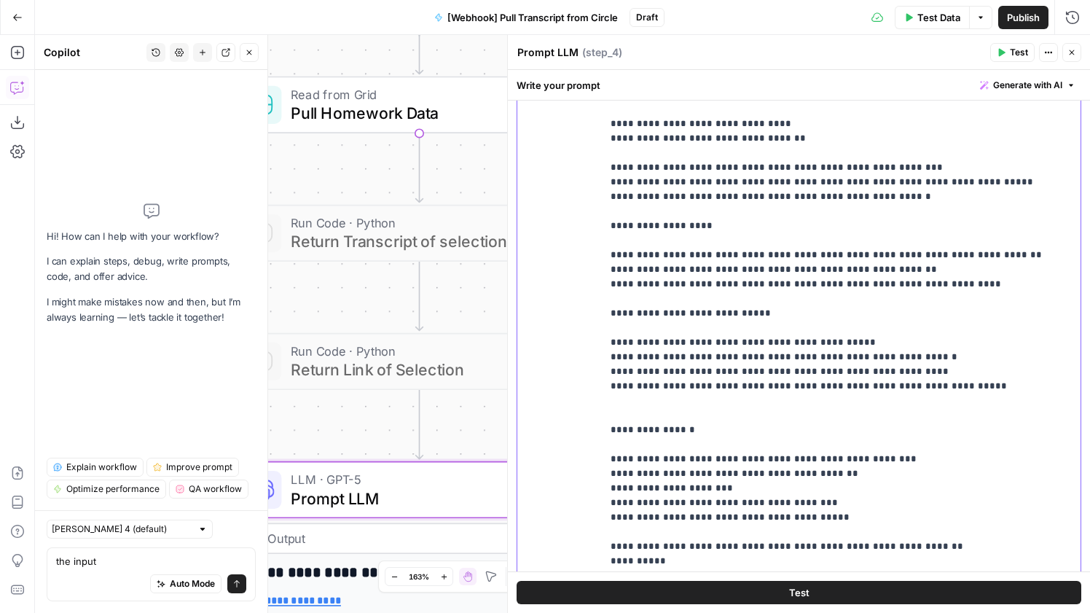
scroll to position [367, 0]
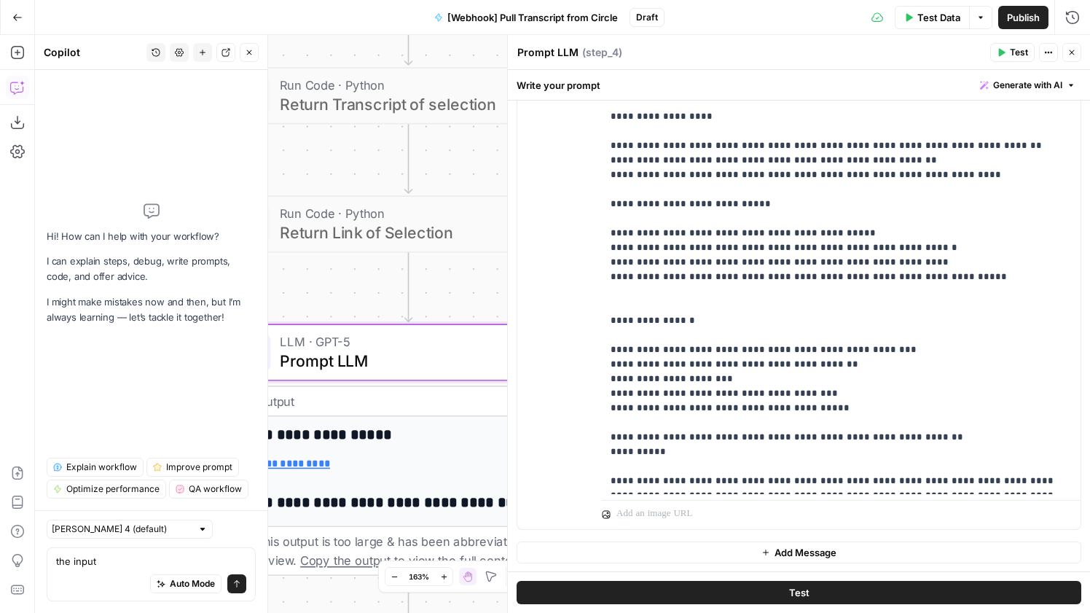
click at [251, 40] on header "Copilot History Settings New chat Detach Close" at bounding box center [151, 52] width 232 height 35
click at [251, 47] on button "Close" at bounding box center [249, 52] width 19 height 19
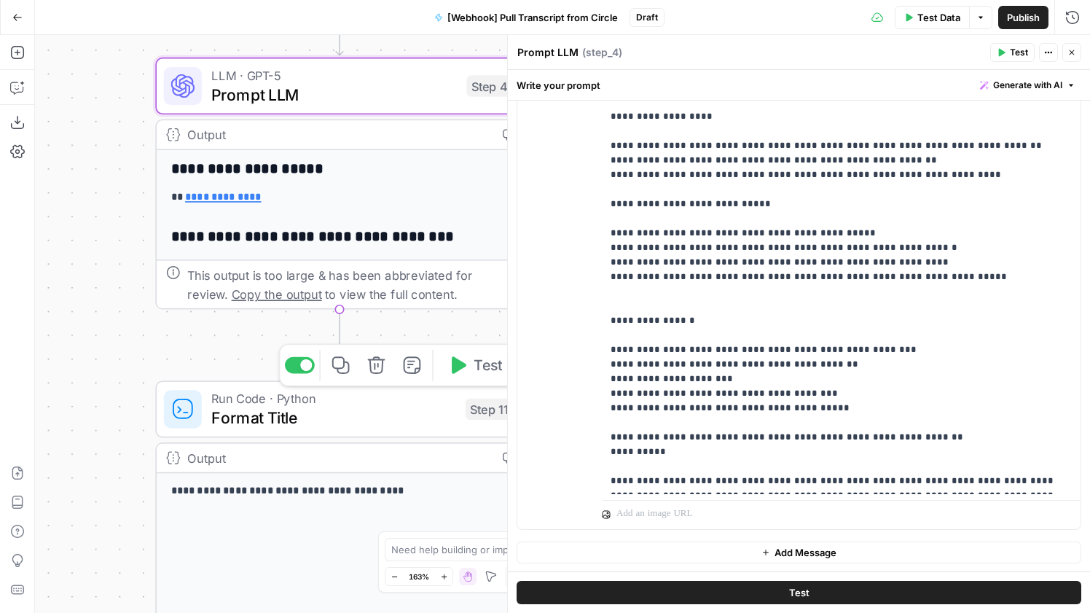
click at [293, 418] on span "Format Title" at bounding box center [333, 417] width 245 height 24
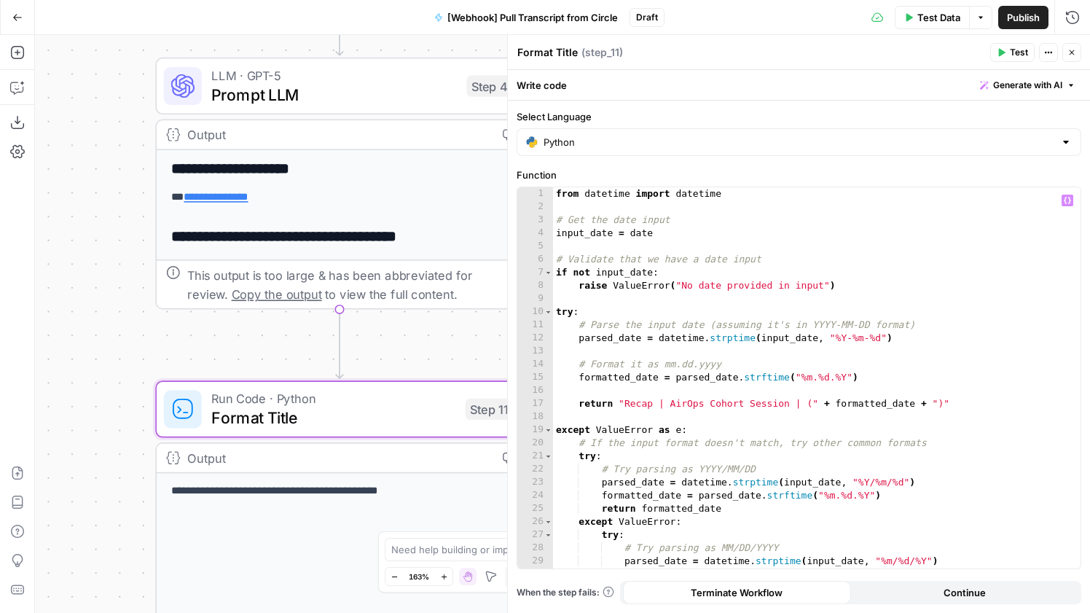
scroll to position [0, 0]
click at [656, 234] on div "from datetime import datetime # Get the date input input_date = date # Validate…" at bounding box center [816, 390] width 527 height 407
type textarea "**********"
click at [1059, 200] on div "from datetime import datetime # Get the date input input_date = # Validate that…" at bounding box center [816, 390] width 527 height 407
click at [1064, 201] on icon "button" at bounding box center [1067, 200] width 7 height 7
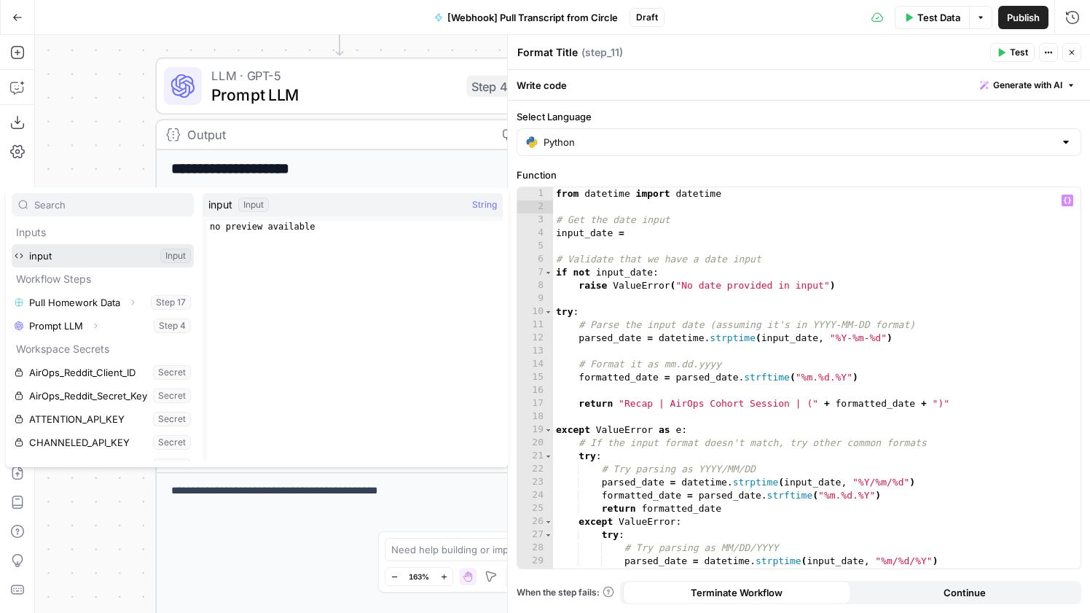
click at [151, 247] on button "Select variable input" at bounding box center [103, 255] width 182 height 23
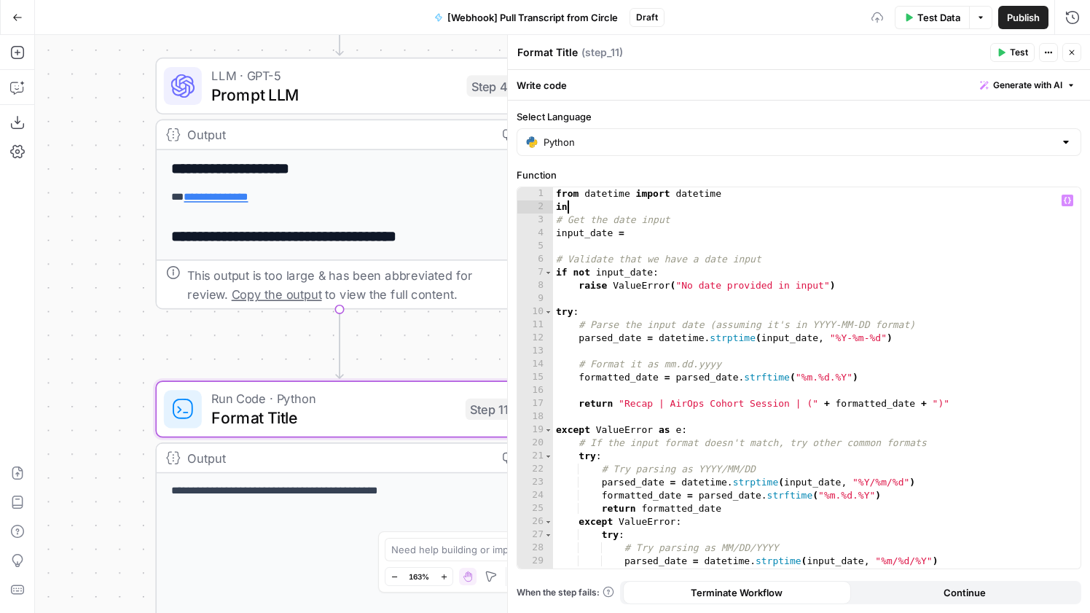
type textarea "*"
click at [659, 235] on div "from datetime import datetime # Get the date input input_date = # Validate that…" at bounding box center [816, 390] width 527 height 407
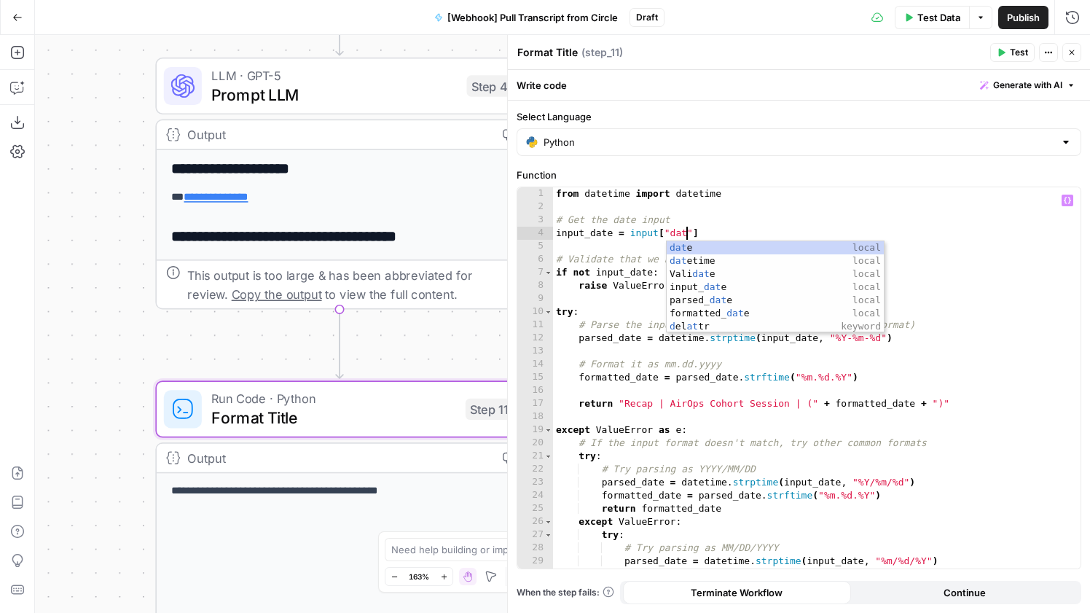
scroll to position [0, 9]
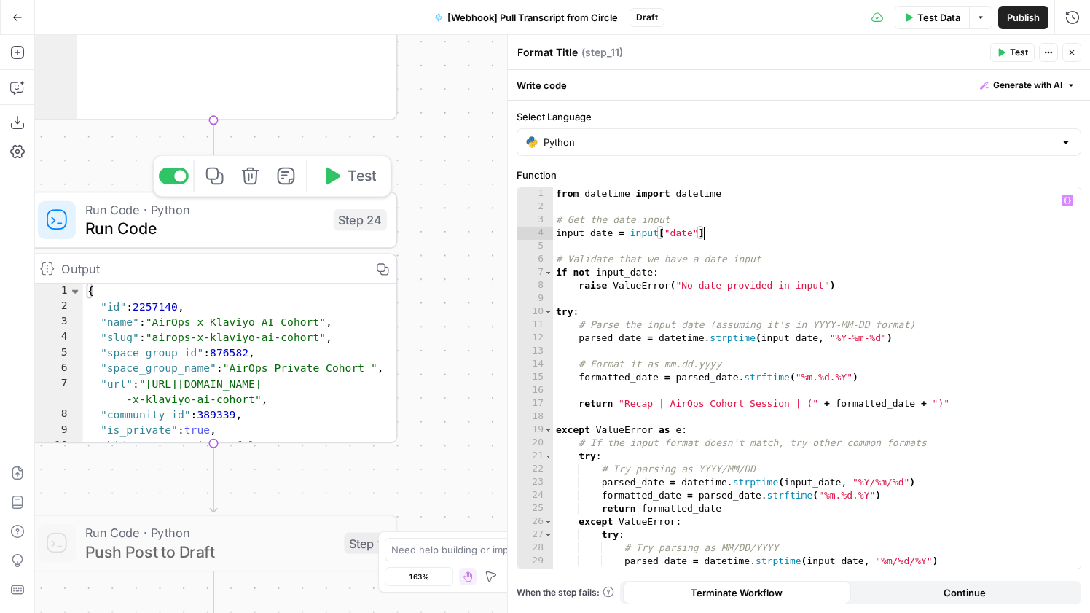
type textarea "**********"
click at [311, 218] on span "Run Code" at bounding box center [204, 228] width 239 height 24
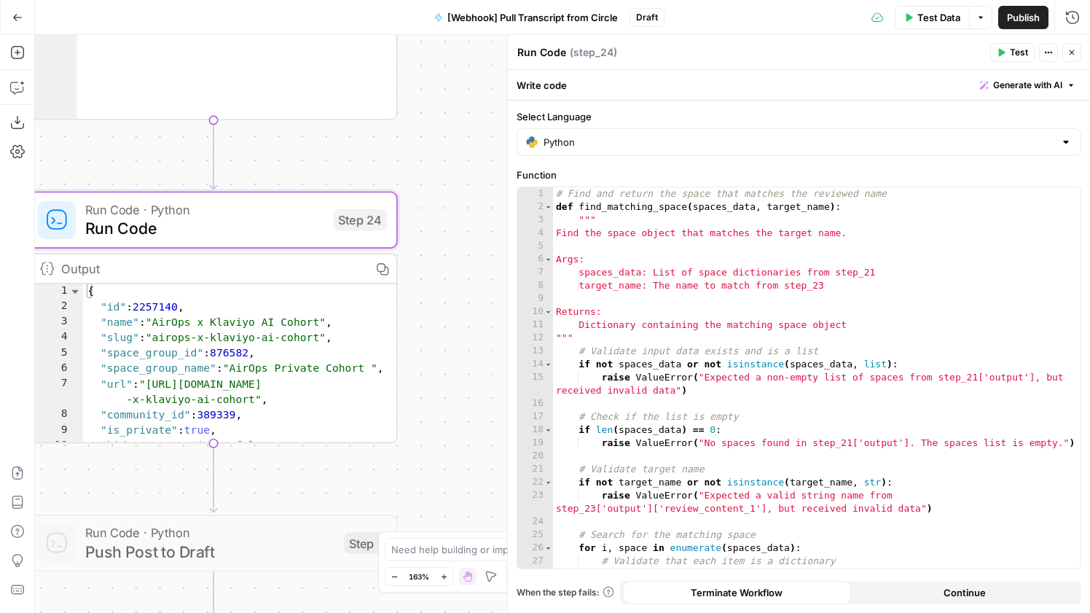
click at [450, 317] on div "**********" at bounding box center [562, 324] width 1055 height 578
click at [1014, 17] on span "Publish" at bounding box center [1023, 17] width 33 height 15
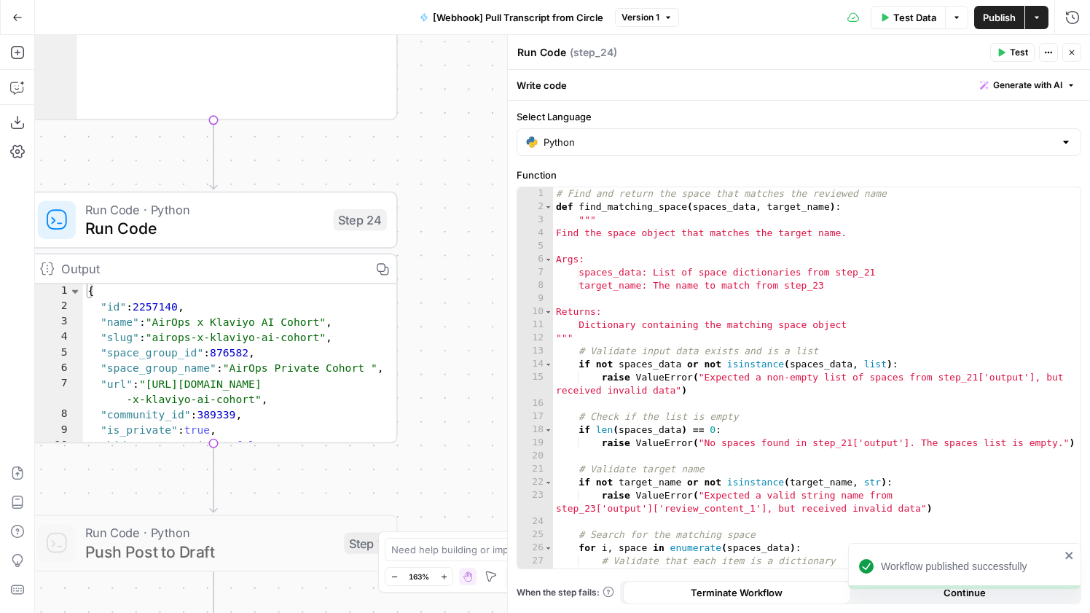
click at [10, 15] on button "Go Back" at bounding box center [17, 17] width 26 height 26
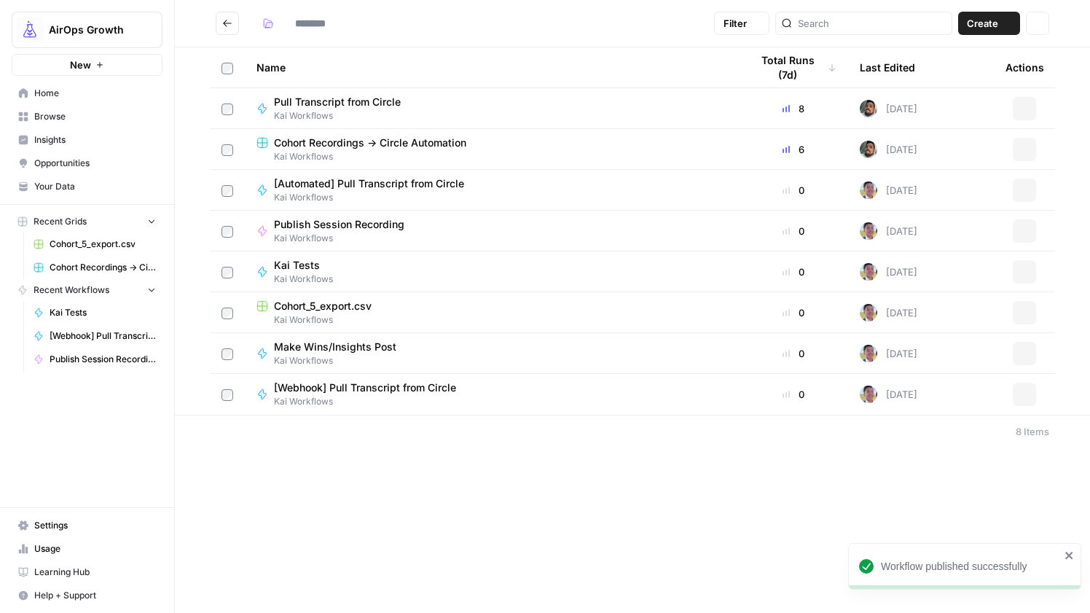
type input "**********"
click at [345, 93] on td "Pull Transcript from Circle Kai Workflows" at bounding box center [492, 108] width 494 height 40
click at [348, 101] on span "Pull Transcript from Circle" at bounding box center [337, 102] width 127 height 15
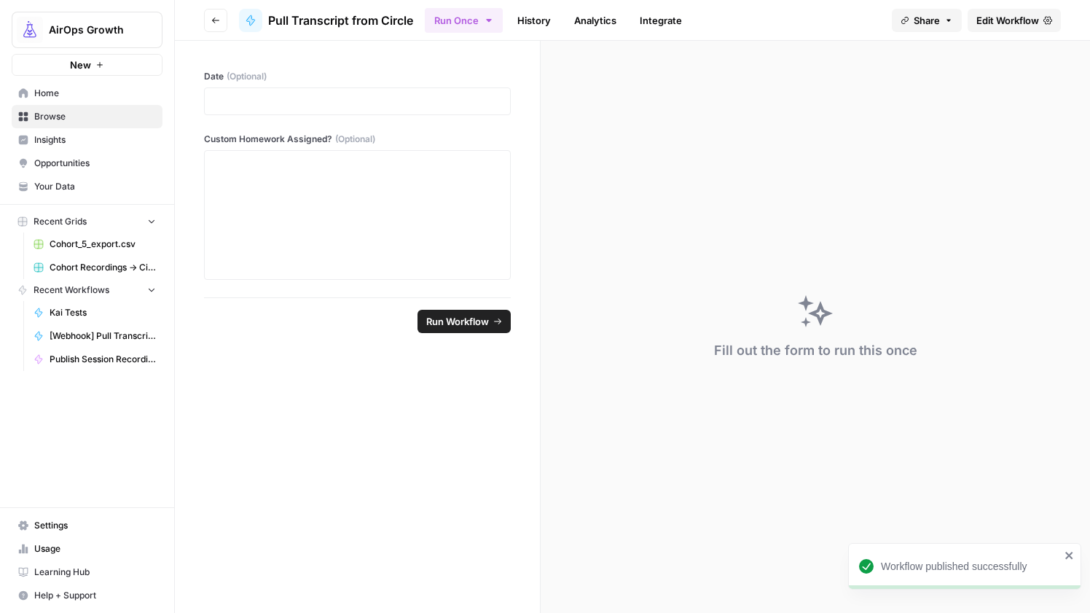
click at [662, 25] on link "Integrate" at bounding box center [661, 20] width 60 height 23
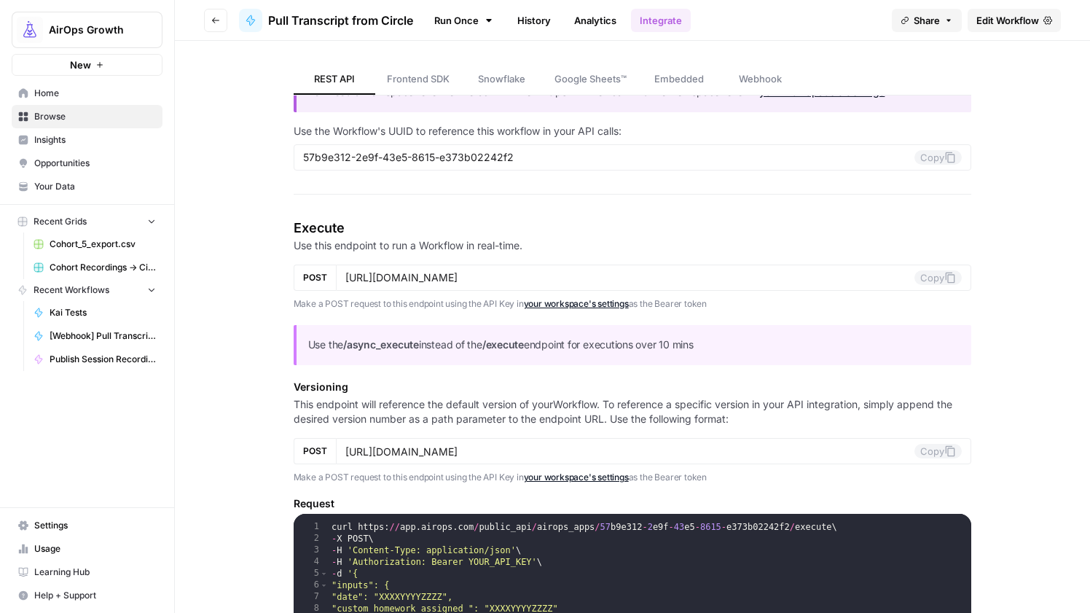
scroll to position [101, 0]
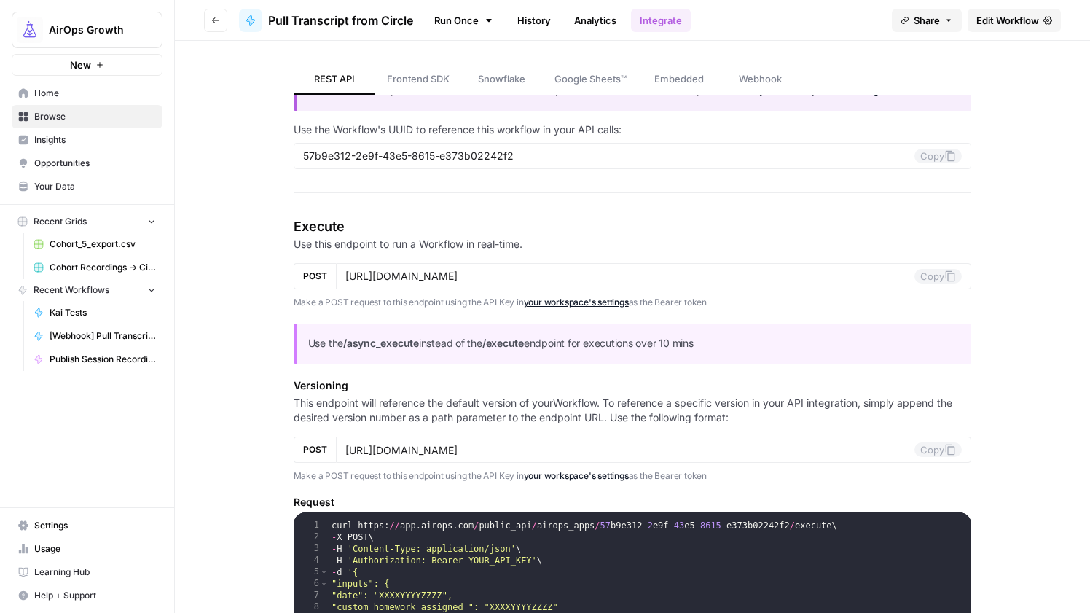
click at [743, 91] on link "Webhook" at bounding box center [761, 79] width 82 height 31
click at [85, 530] on span "Settings" at bounding box center [95, 525] width 122 height 13
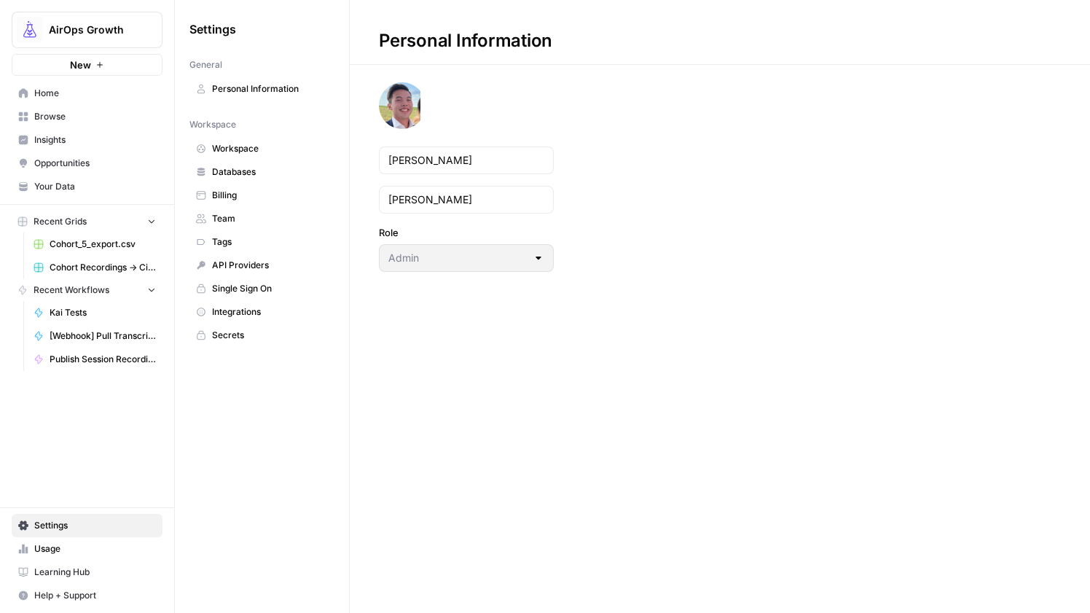
click at [257, 267] on span "API Providers" at bounding box center [270, 265] width 116 height 13
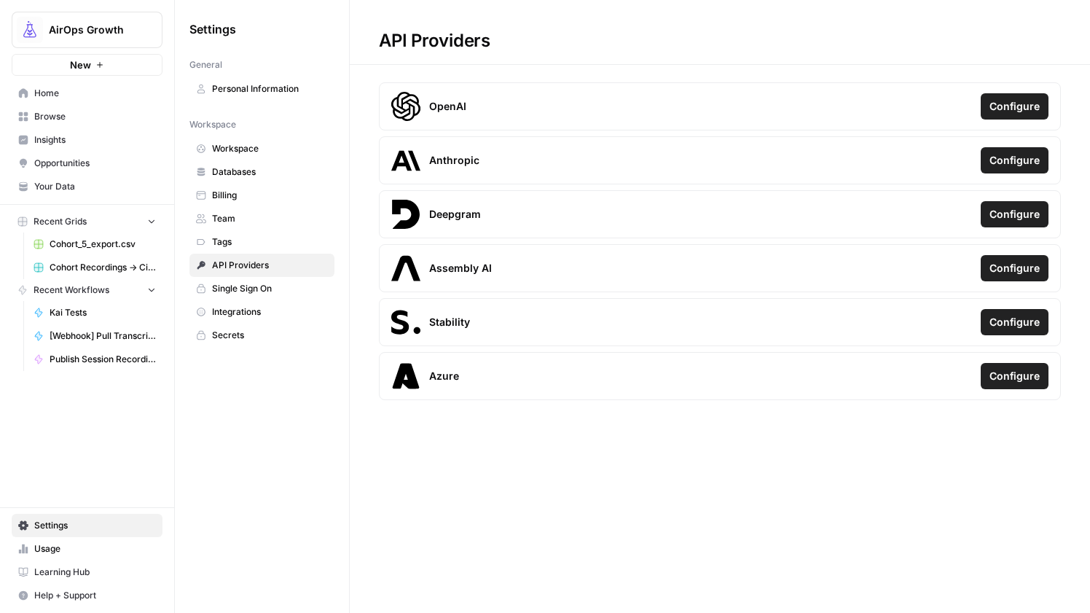
click at [264, 238] on span "Tags" at bounding box center [270, 241] width 116 height 13
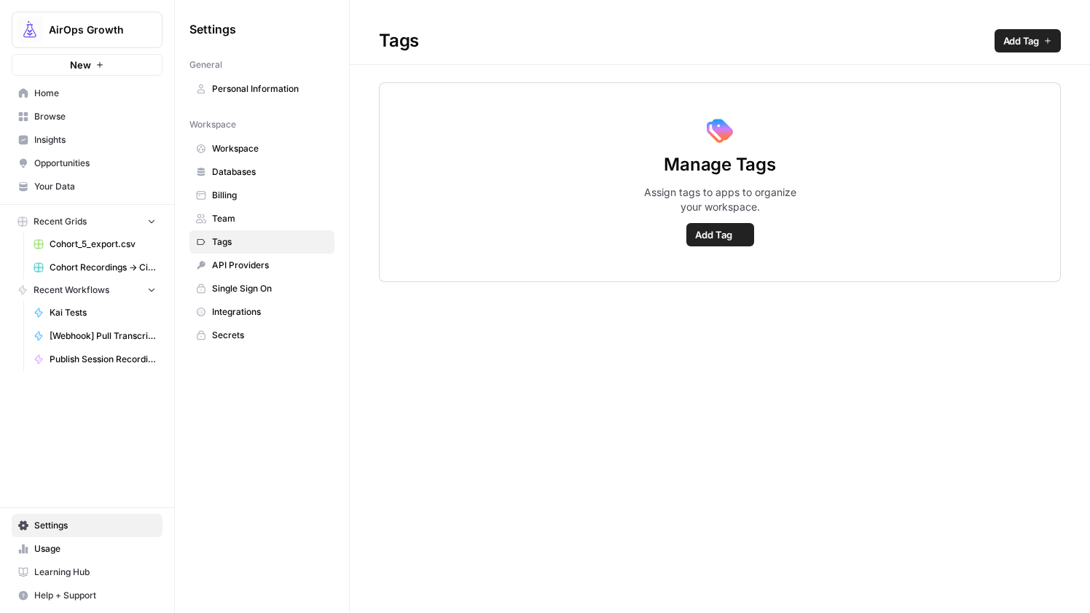
click at [261, 291] on span "Single Sign On" at bounding box center [270, 288] width 116 height 13
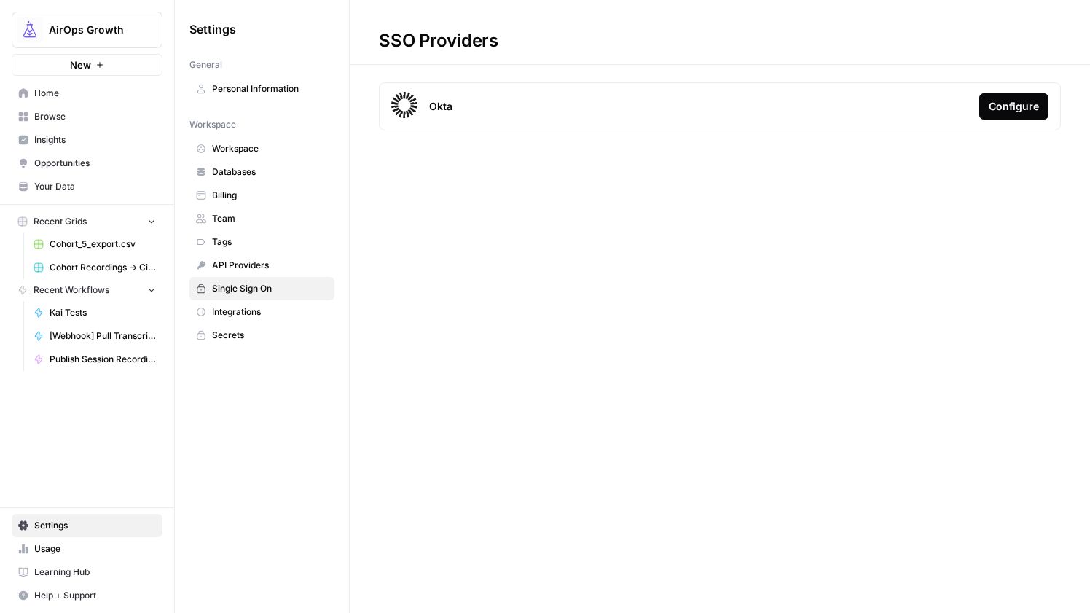
click at [261, 315] on span "Integrations" at bounding box center [270, 311] width 116 height 13
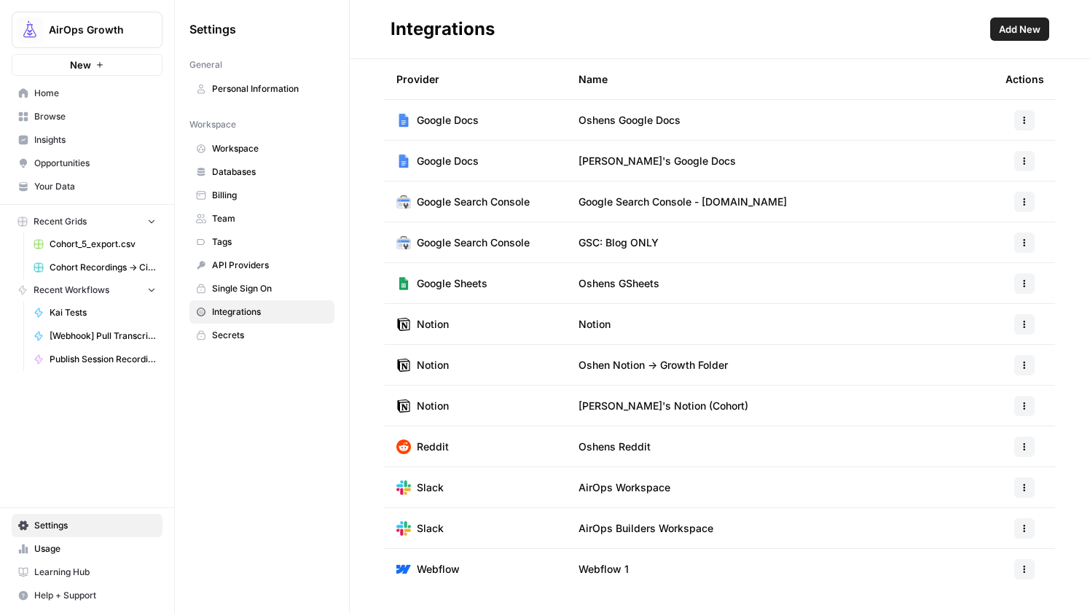
click at [255, 336] on span "Secrets" at bounding box center [270, 335] width 116 height 13
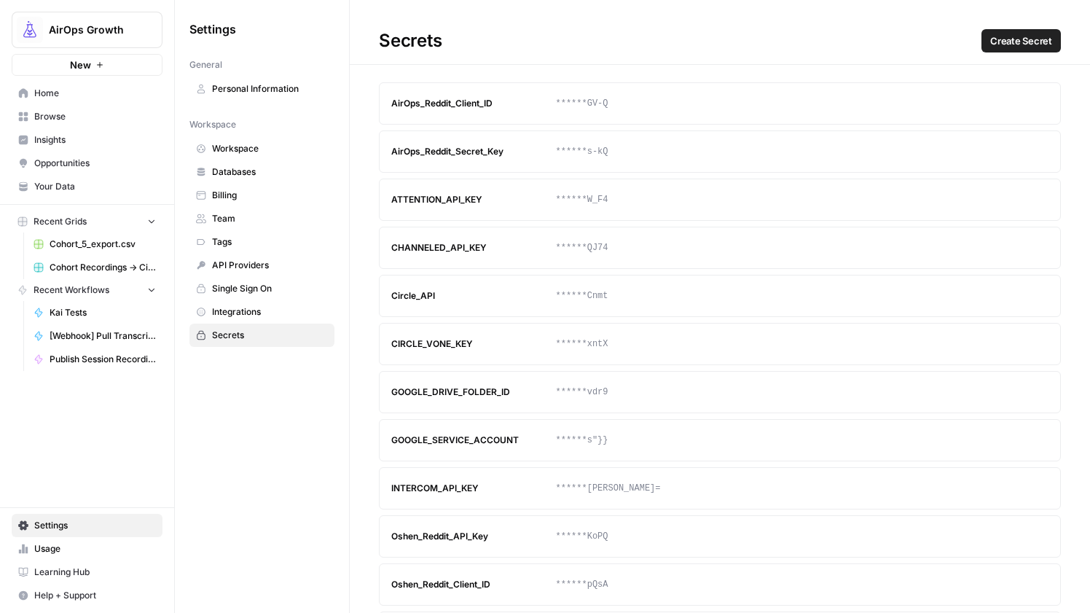
click at [275, 257] on link "API Providers" at bounding box center [261, 265] width 145 height 23
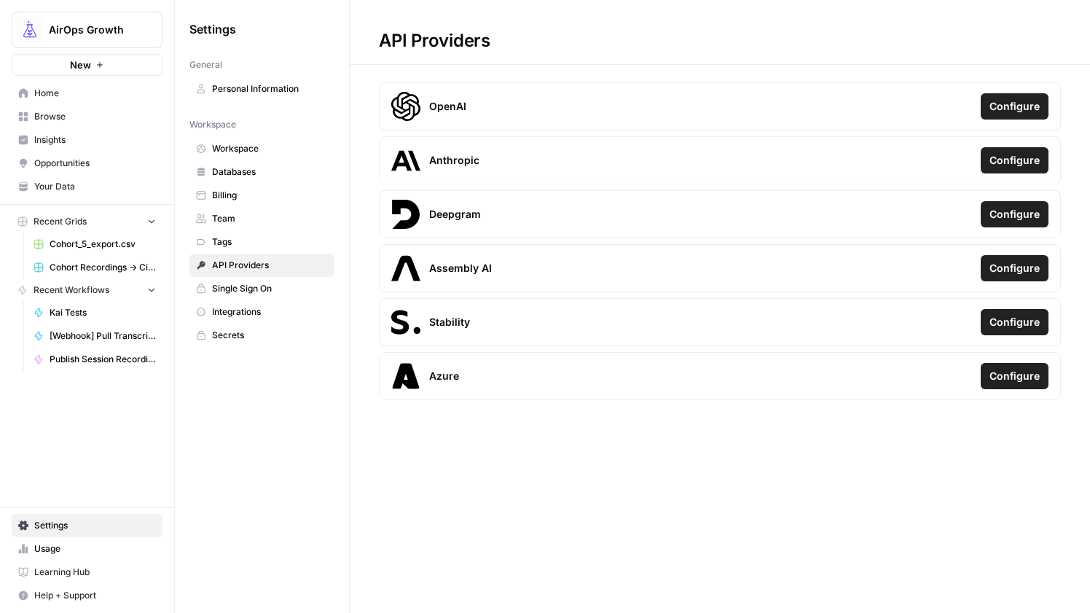
click at [269, 179] on link "Databases" at bounding box center [261, 171] width 145 height 23
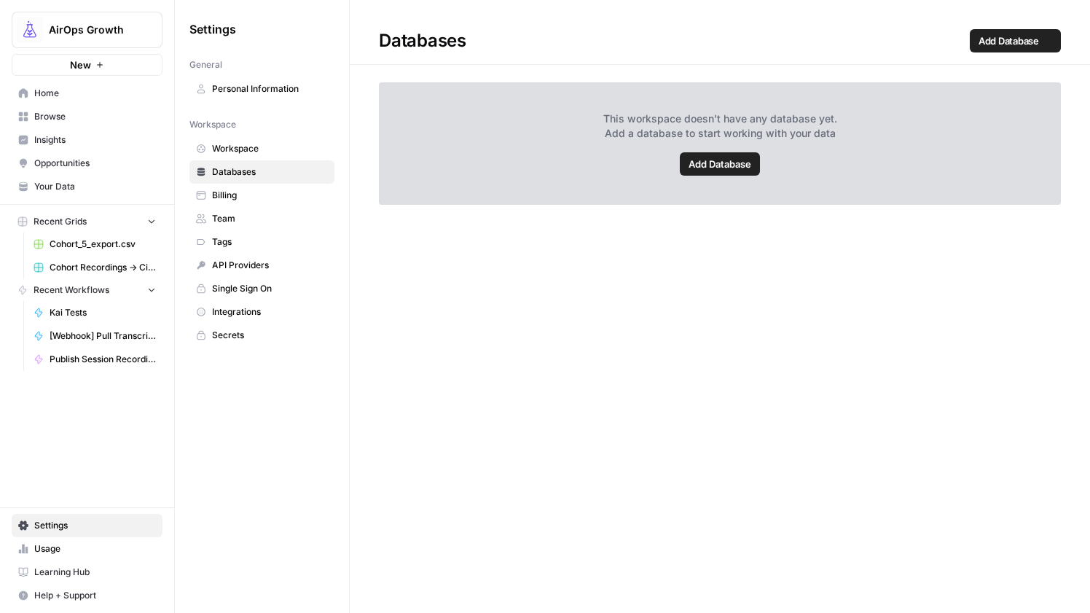
click at [270, 154] on span "Workspace" at bounding box center [270, 148] width 116 height 13
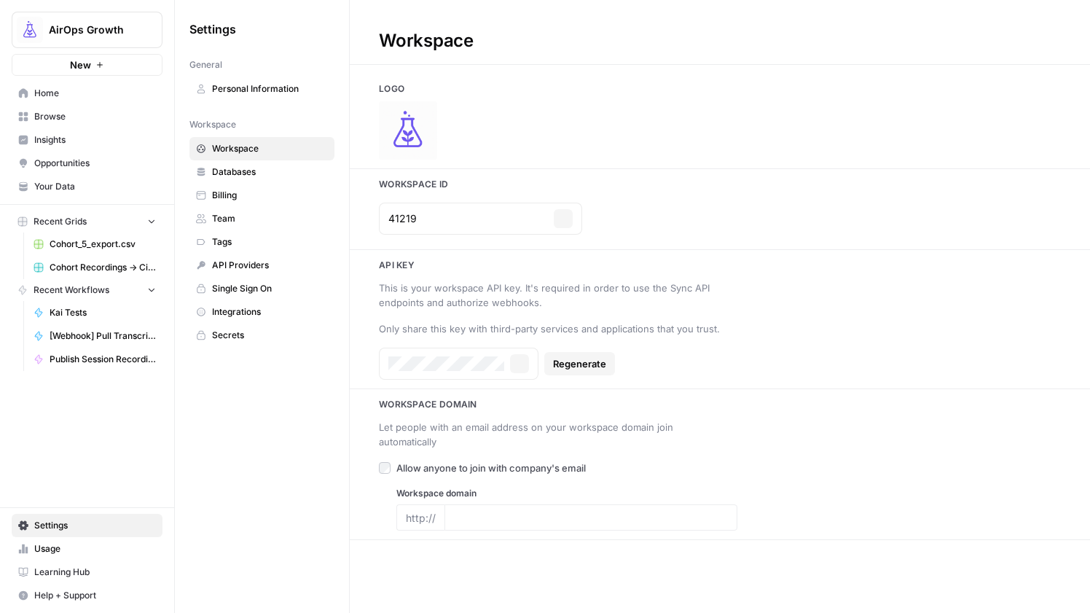
type input "airops.com"
click at [519, 359] on icon "button" at bounding box center [519, 363] width 9 height 9
click at [111, 334] on span "[Webhook] Pull Transcript from Circle" at bounding box center [103, 335] width 106 height 13
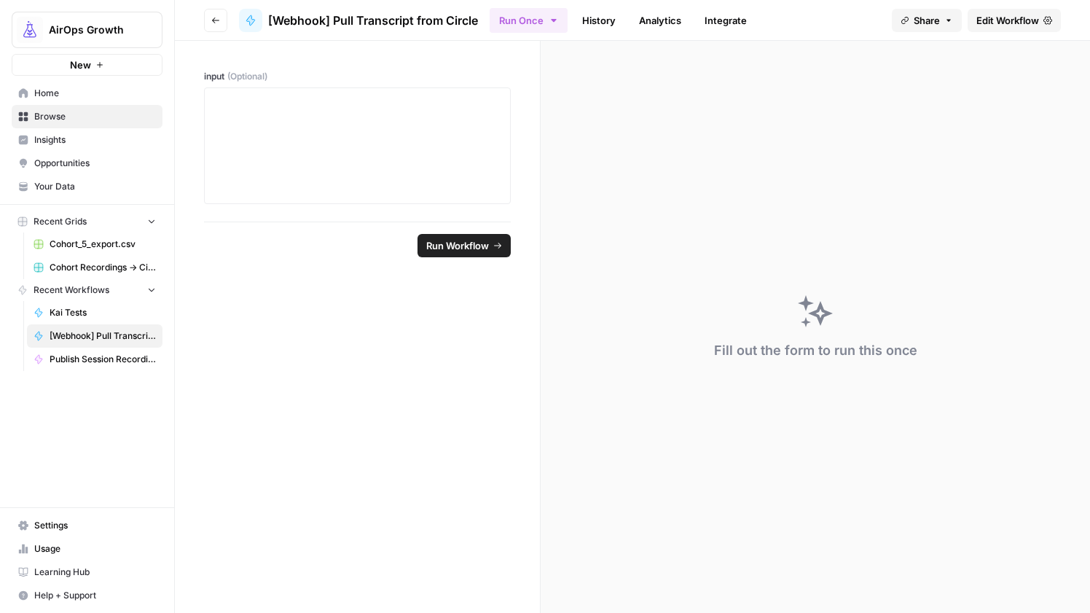
click at [699, 32] on ul "Run Once History Analytics Integrate" at bounding box center [623, 20] width 266 height 28
click at [717, 19] on link "Integrate" at bounding box center [726, 20] width 60 height 23
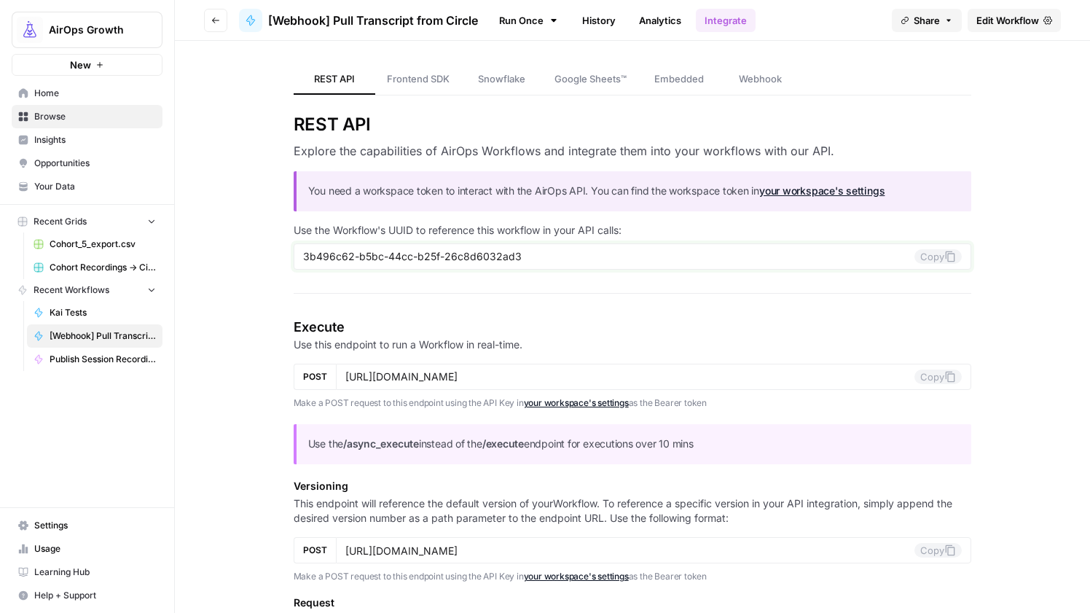
drag, startPoint x: 535, startPoint y: 254, endPoint x: 293, endPoint y: 248, distance: 242.7
click at [294, 248] on div "3b496c62-b5bc-44cc-b25f-26c8d6032ad3 Copy" at bounding box center [633, 256] width 678 height 26
click at [584, 21] on link "History" at bounding box center [598, 20] width 51 height 23
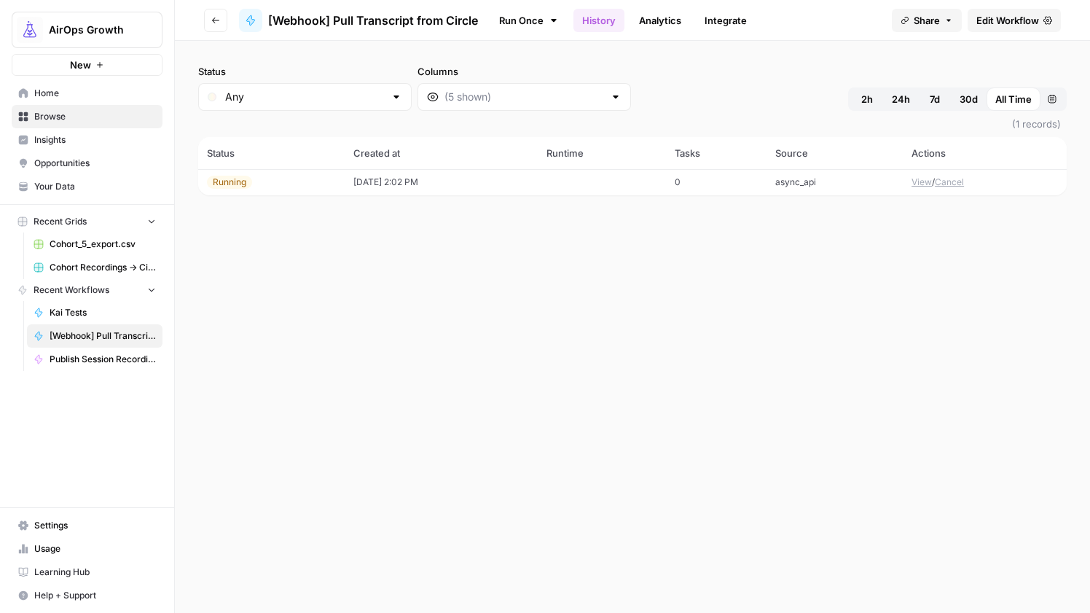
click at [370, 179] on td "[DATE] 2:02 PM" at bounding box center [441, 182] width 193 height 26
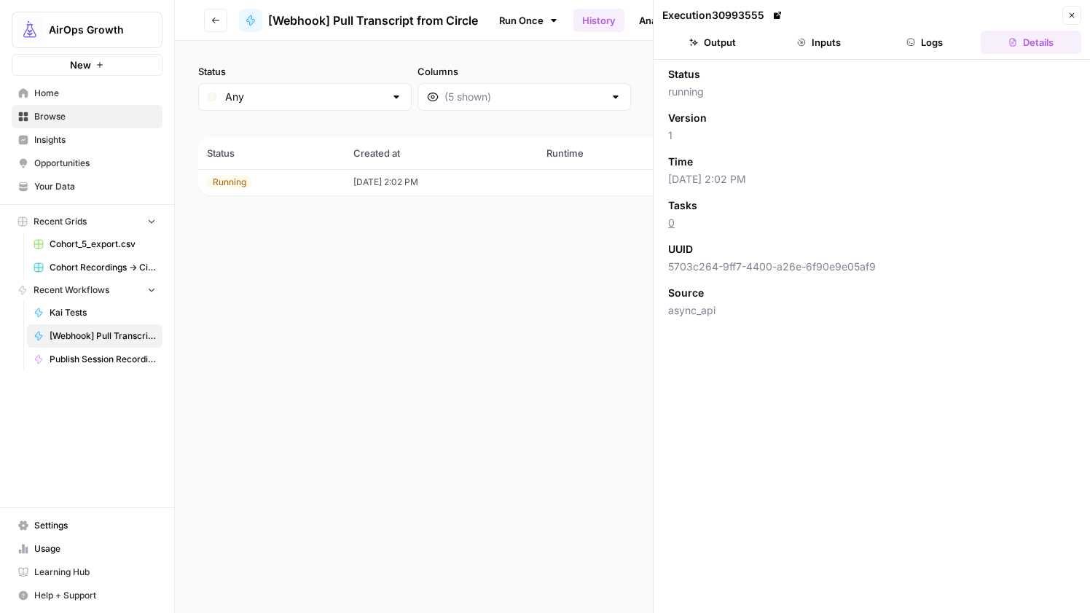
click at [1077, 11] on button "Close" at bounding box center [1071, 15] width 19 height 19
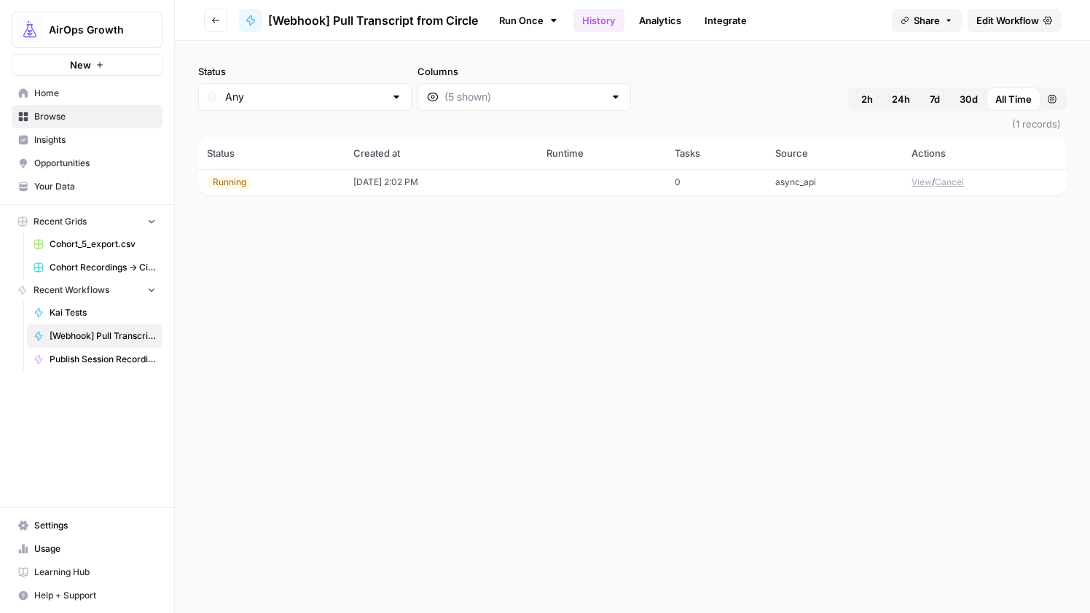
click at [921, 181] on button "View" at bounding box center [921, 182] width 20 height 13
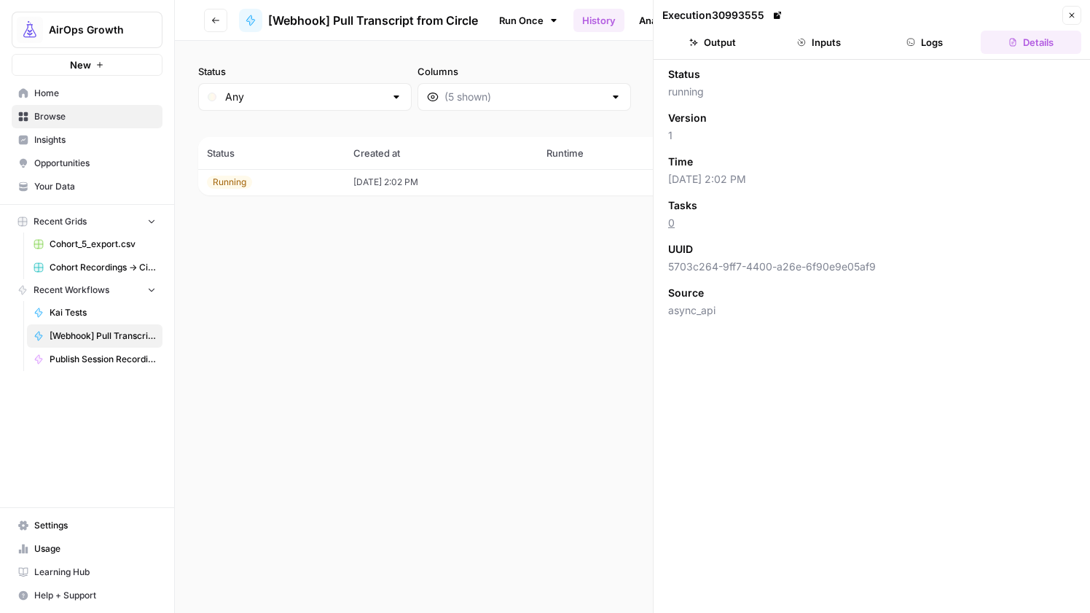
click at [919, 39] on button "Logs" at bounding box center [925, 42] width 101 height 23
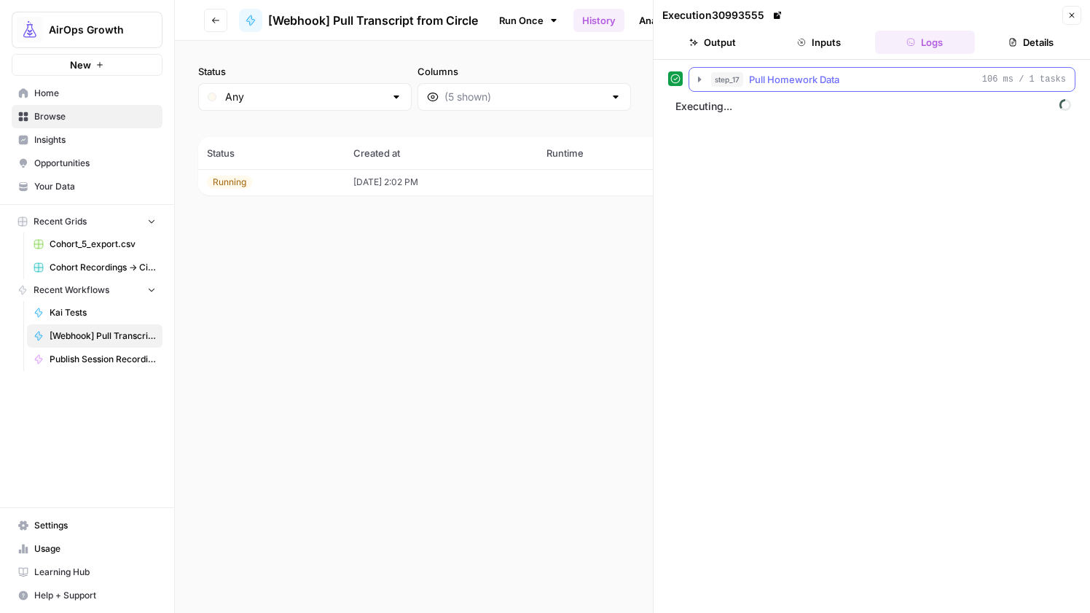
click at [821, 79] on span "Pull Homework Data" at bounding box center [794, 79] width 90 height 15
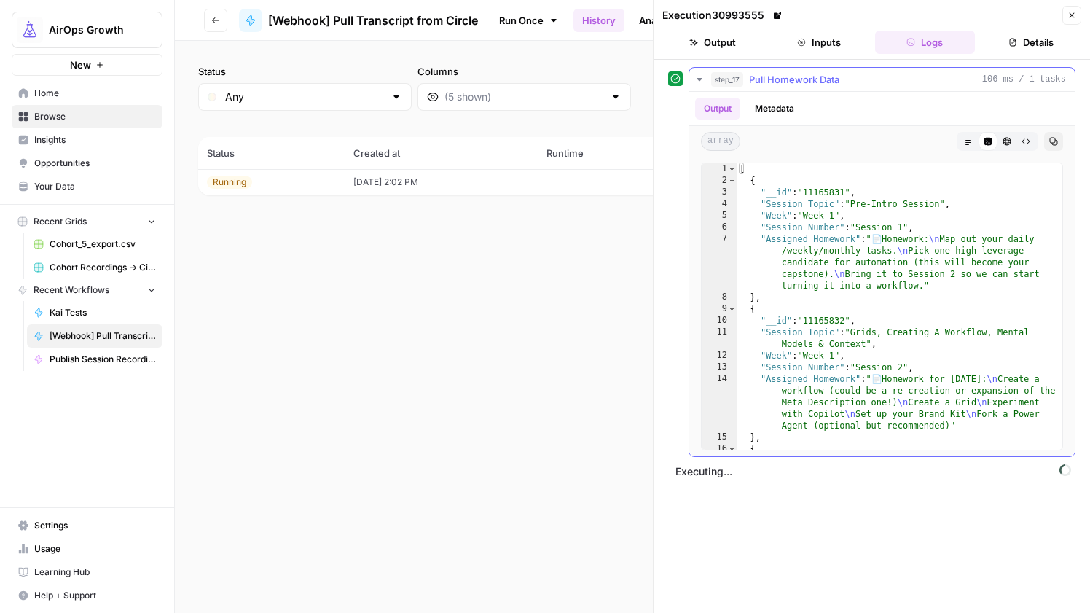
click at [821, 79] on span "Pull Homework Data" at bounding box center [794, 79] width 90 height 15
